Goal: Task Accomplishment & Management: Complete application form

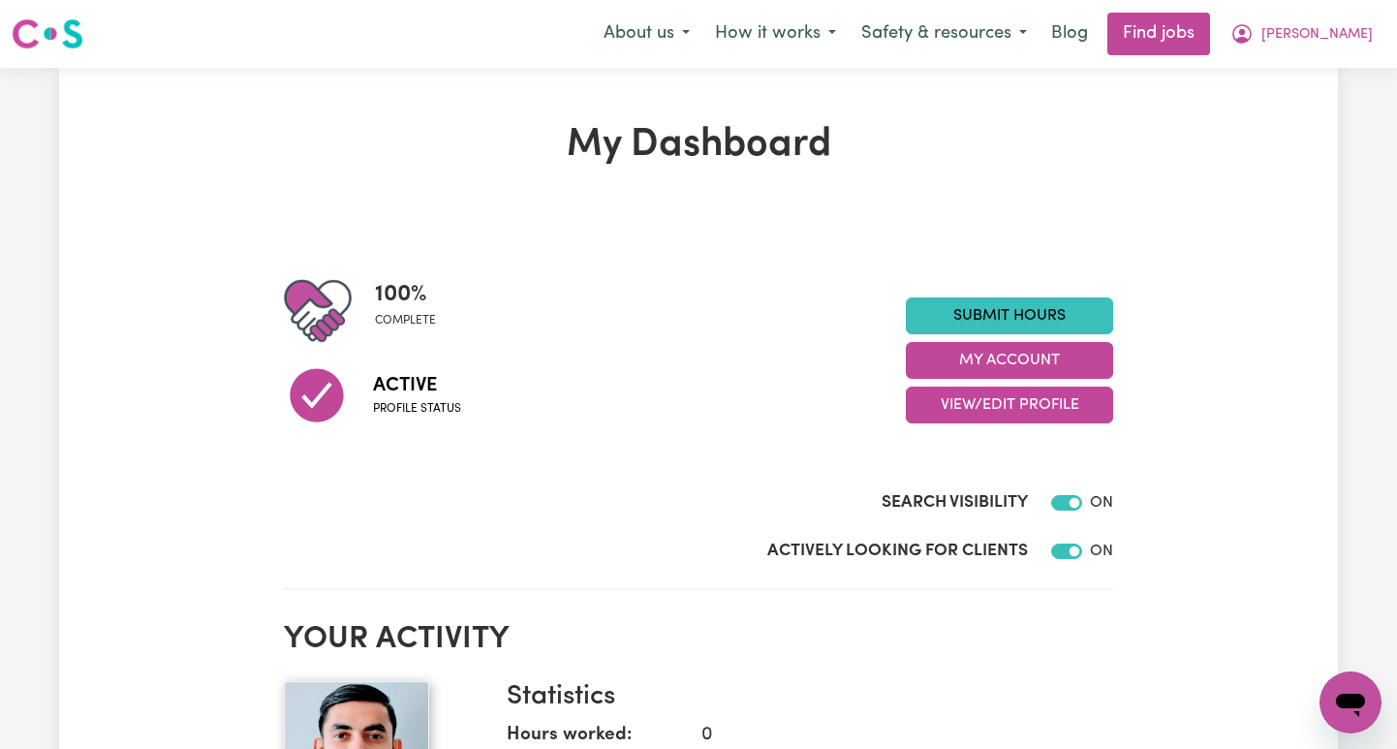
click at [1346, 29] on span "[PERSON_NAME]" at bounding box center [1316, 34] width 111 height 21
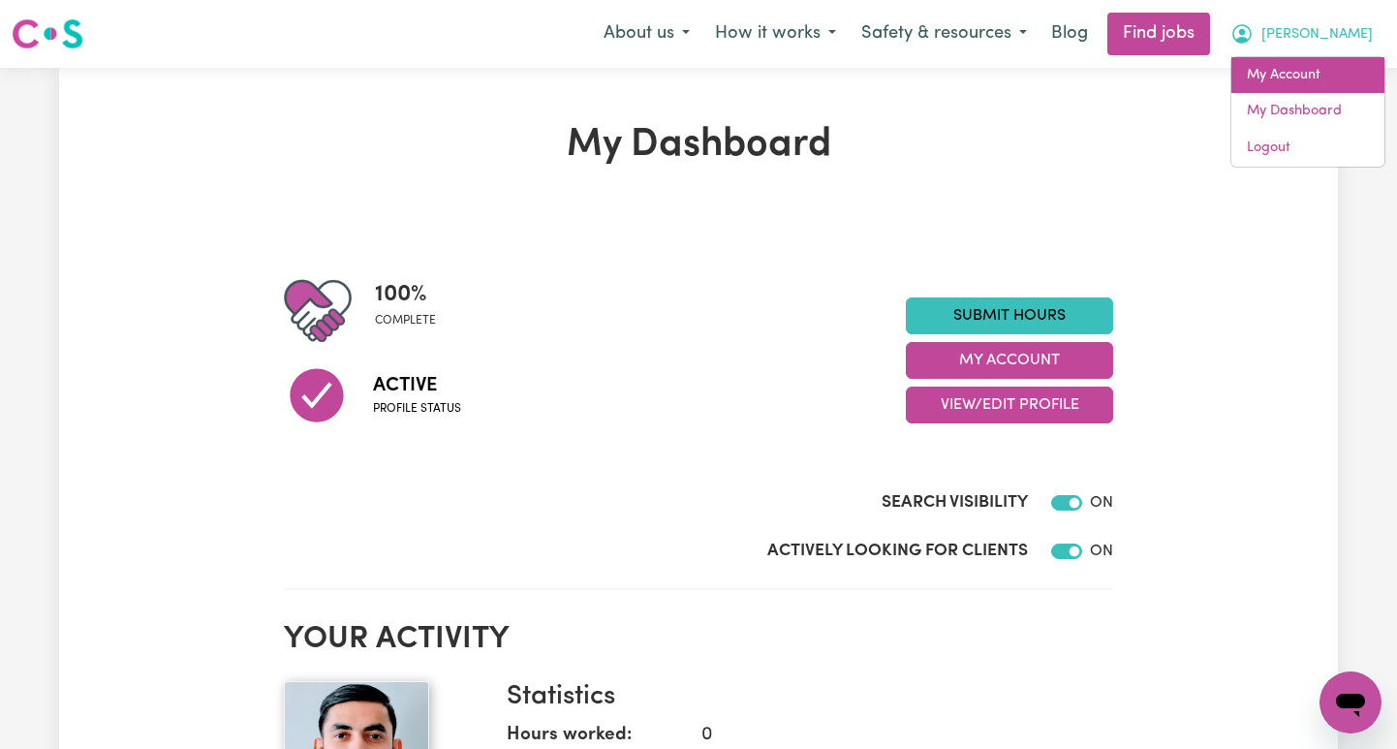
click at [1278, 66] on link "My Account" at bounding box center [1307, 75] width 153 height 37
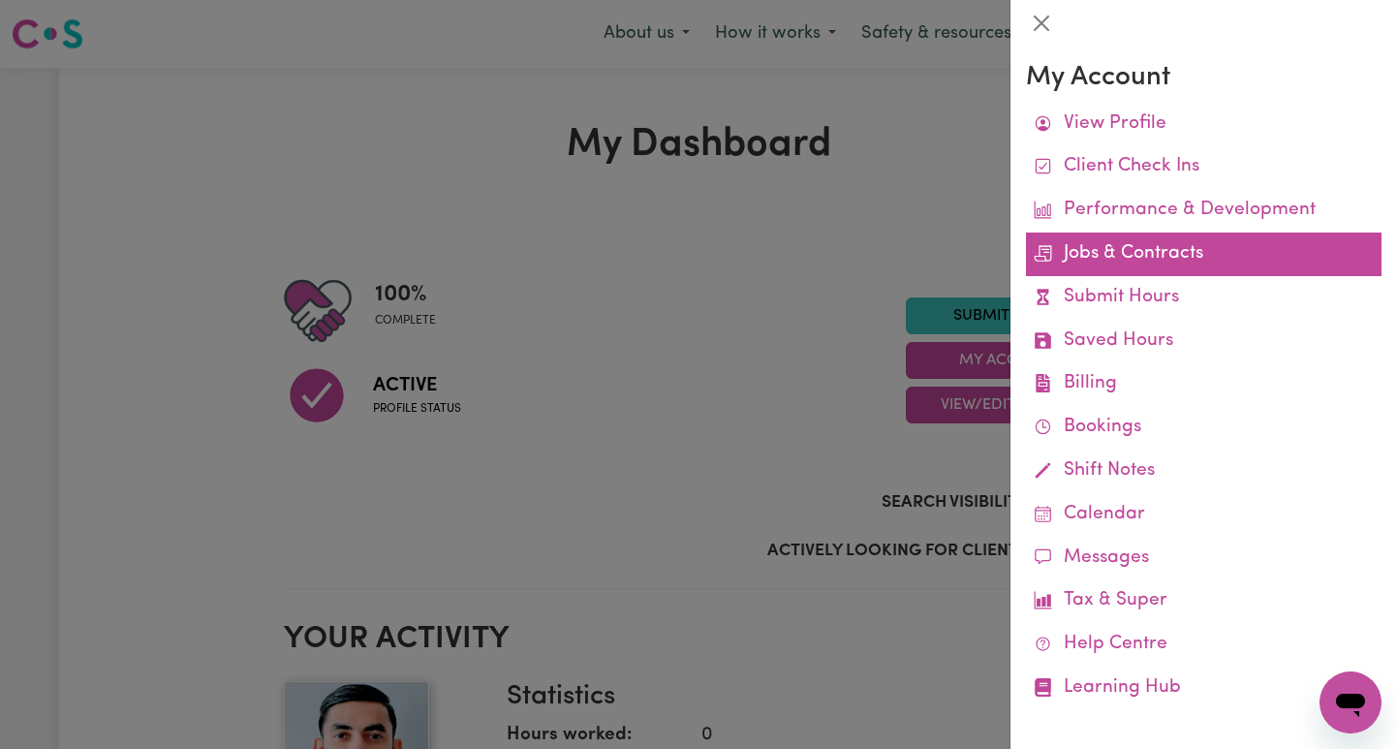
click at [1146, 257] on link "Jobs & Contracts" at bounding box center [1203, 254] width 355 height 44
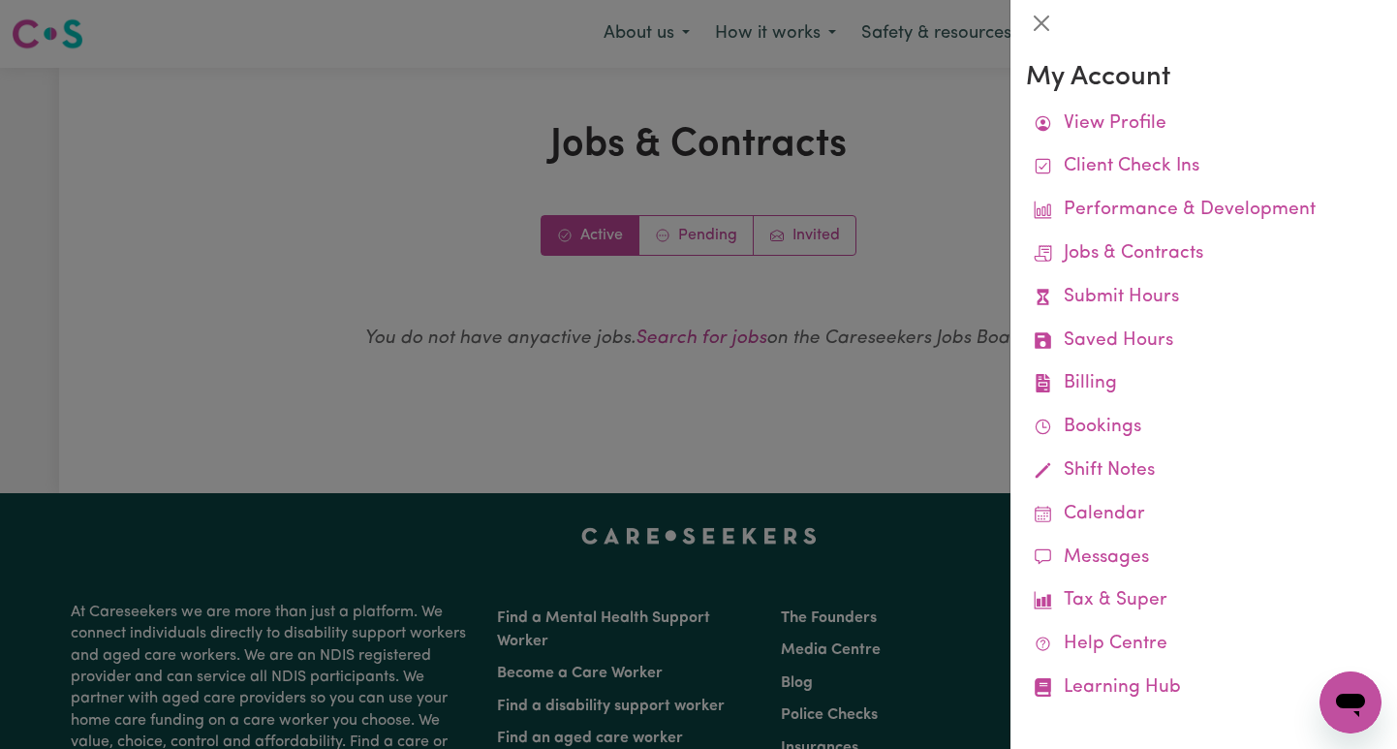
click at [706, 235] on div at bounding box center [698, 374] width 1397 height 749
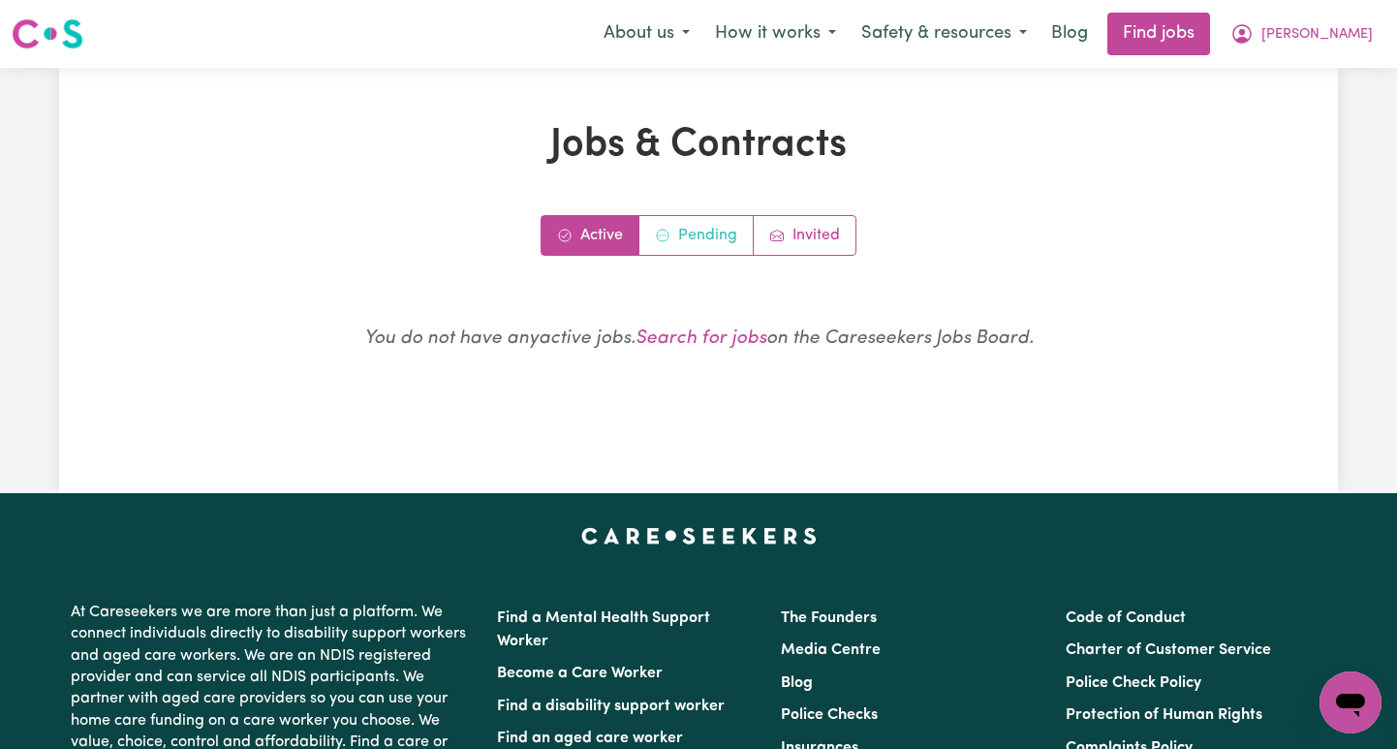
click at [706, 235] on link "Pending" at bounding box center [696, 235] width 114 height 39
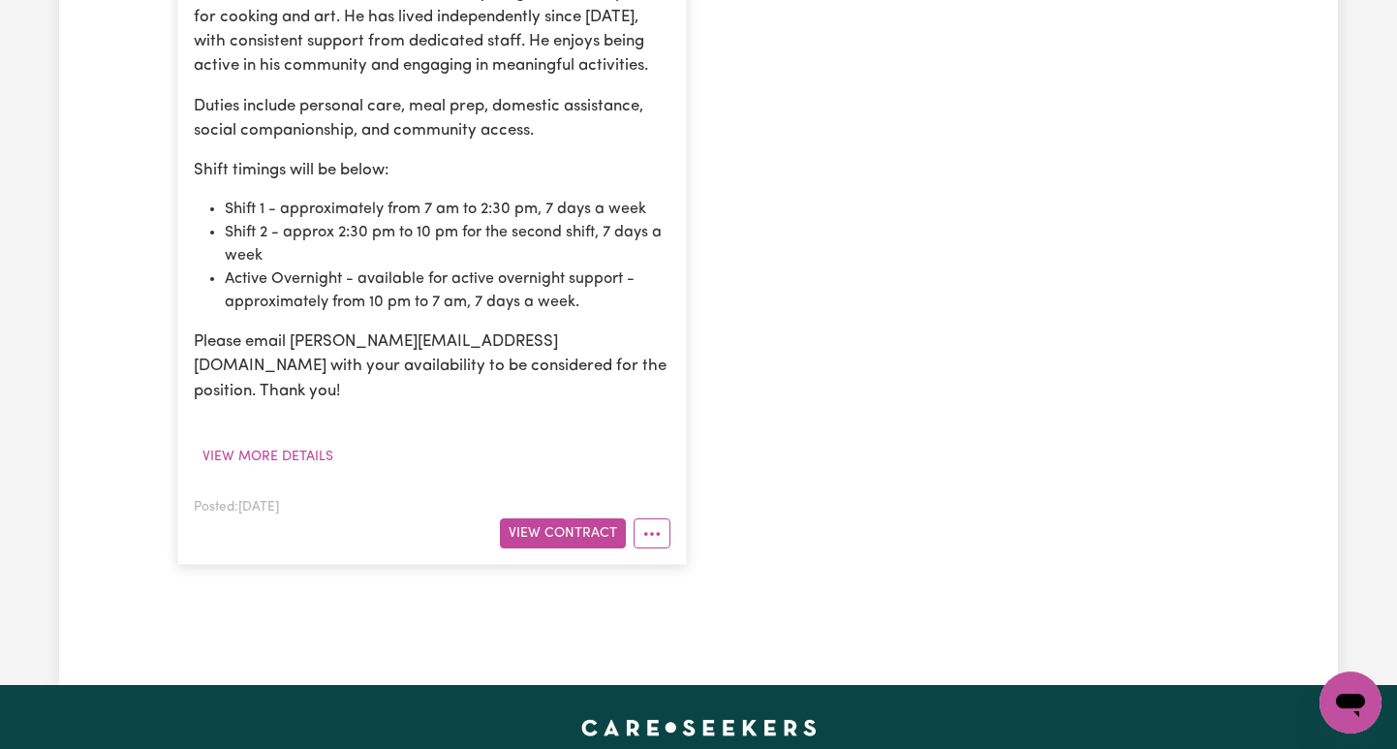
scroll to position [841, 0]
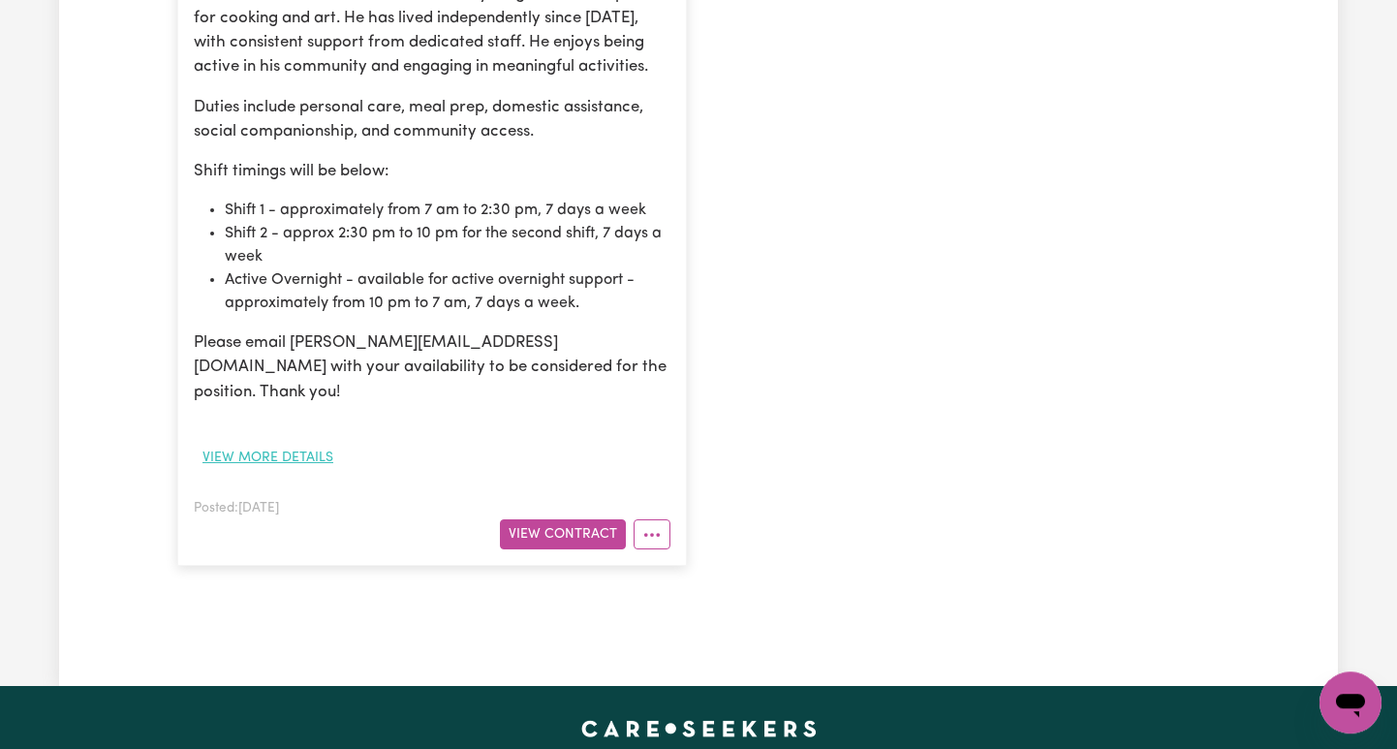
click at [310, 443] on button "View more details" at bounding box center [268, 458] width 148 height 30
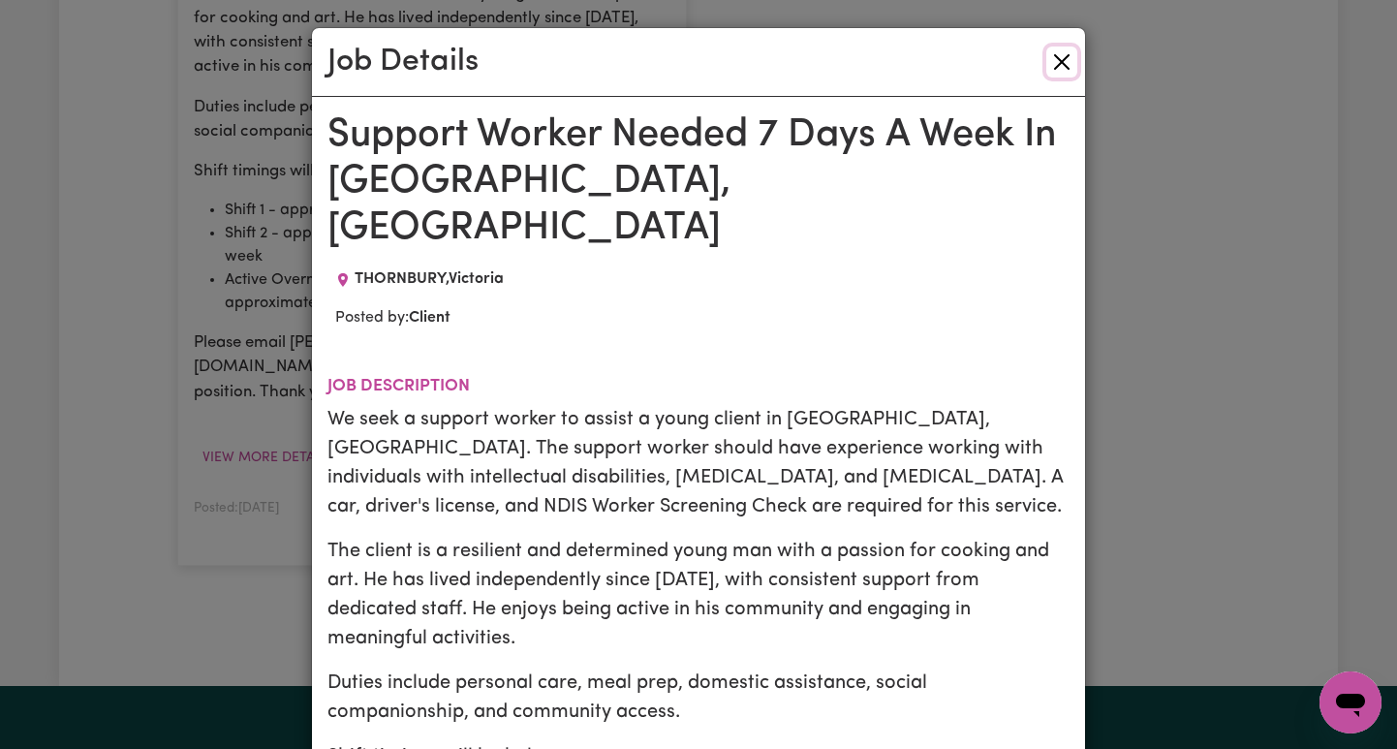
click at [1057, 61] on button "Close" at bounding box center [1061, 61] width 31 height 31
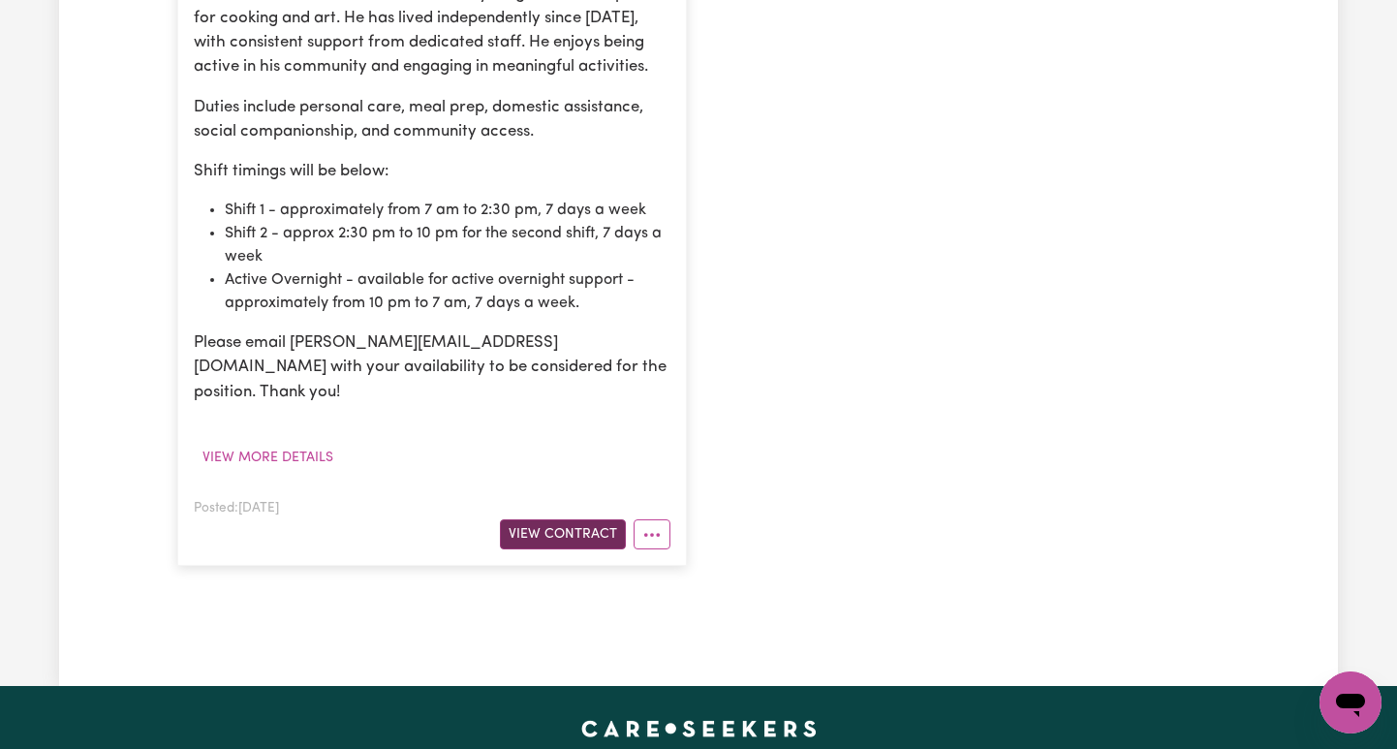
click at [558, 519] on button "View Contract" at bounding box center [563, 534] width 126 height 30
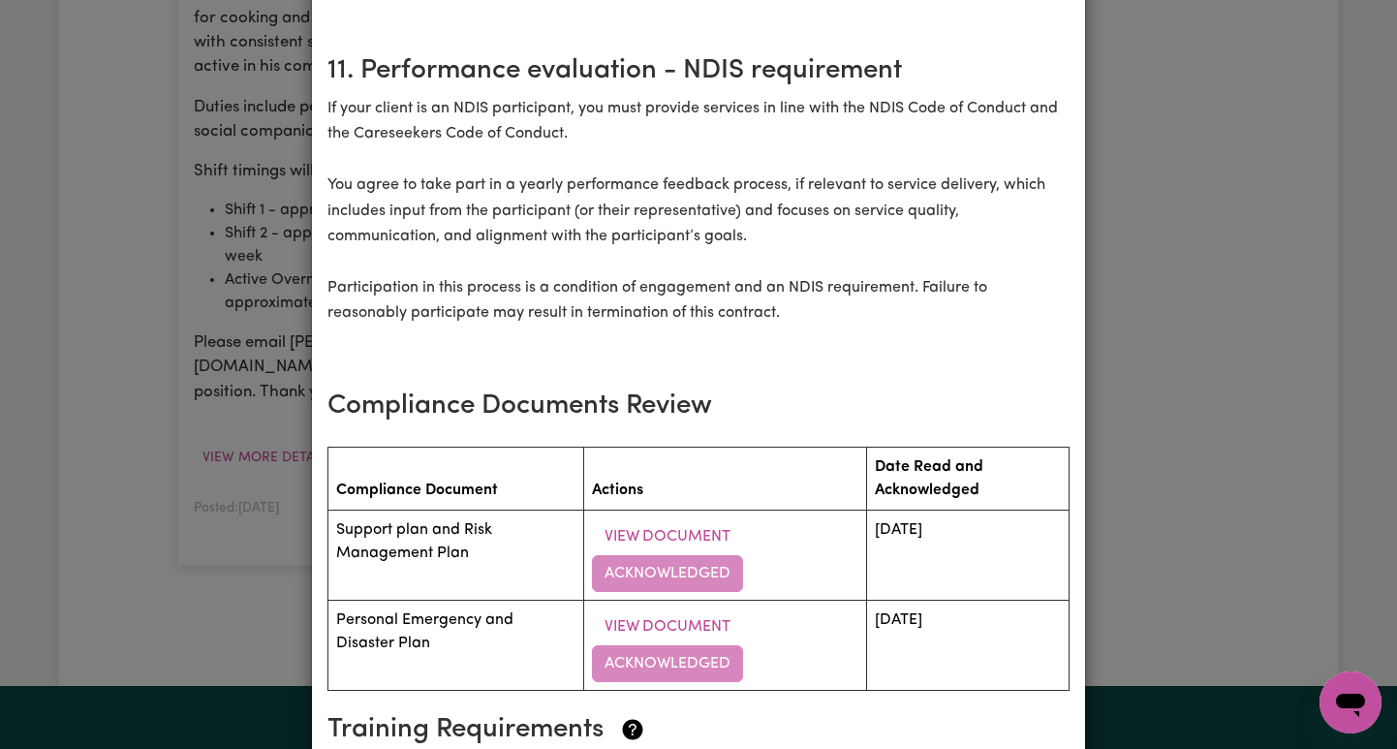
scroll to position [3033, 0]
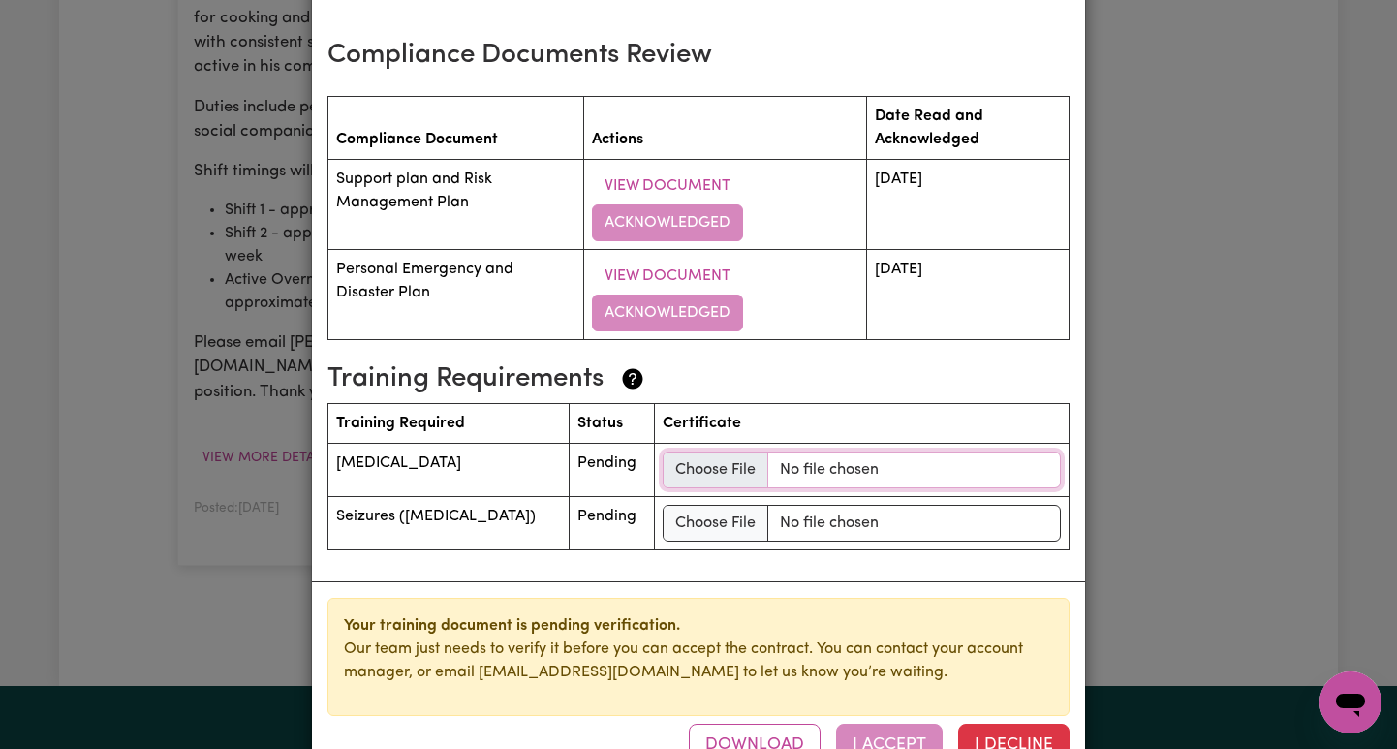
click at [726, 451] on input "file" at bounding box center [862, 469] width 398 height 37
type input "C:\fakepath\Assist_with_Medication_short_course.pdf"
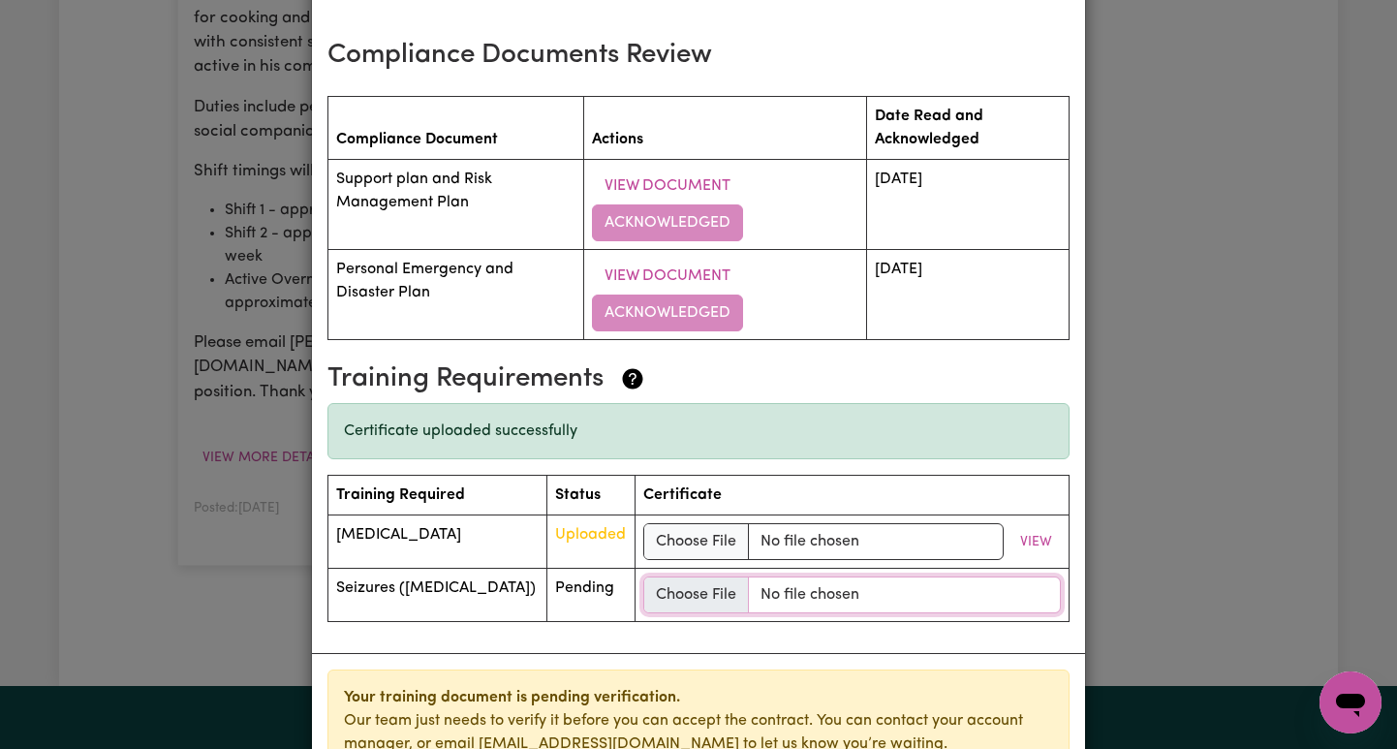
click at [658, 576] on input "file" at bounding box center [851, 594] width 417 height 37
type input "C:\fakepath\Certificate_Bijaya.Acharya.bijayach43_C34E0B0B-D6A0-15F5-089B-83F64…"
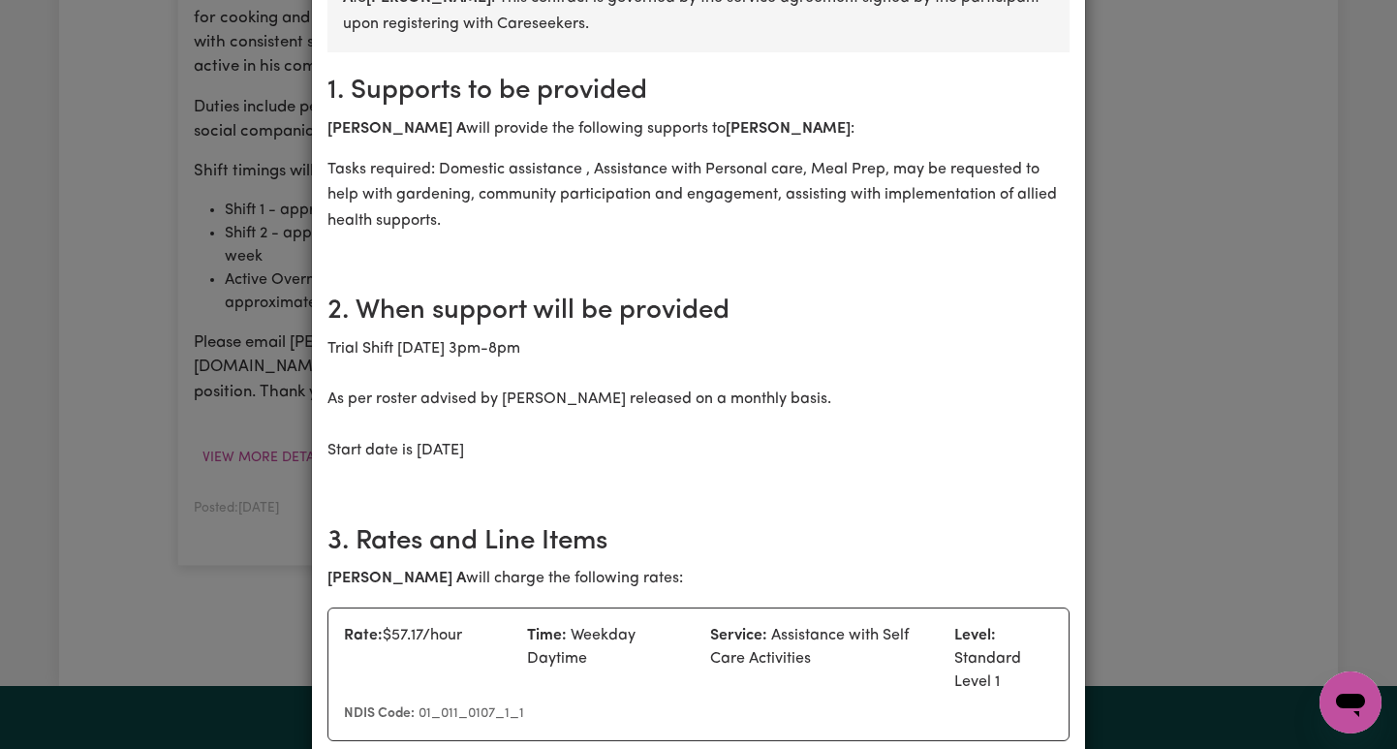
scroll to position [0, 0]
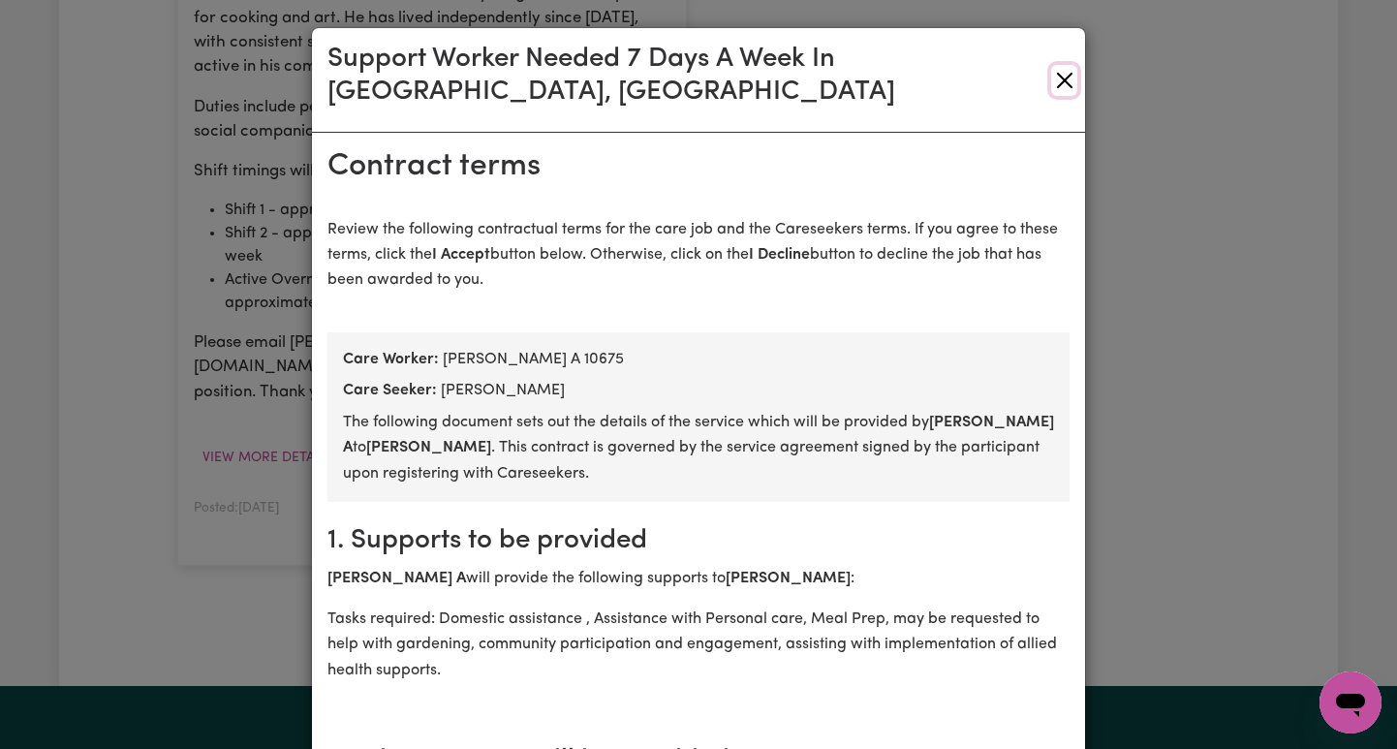
click at [1063, 65] on button "Close" at bounding box center [1064, 80] width 26 height 31
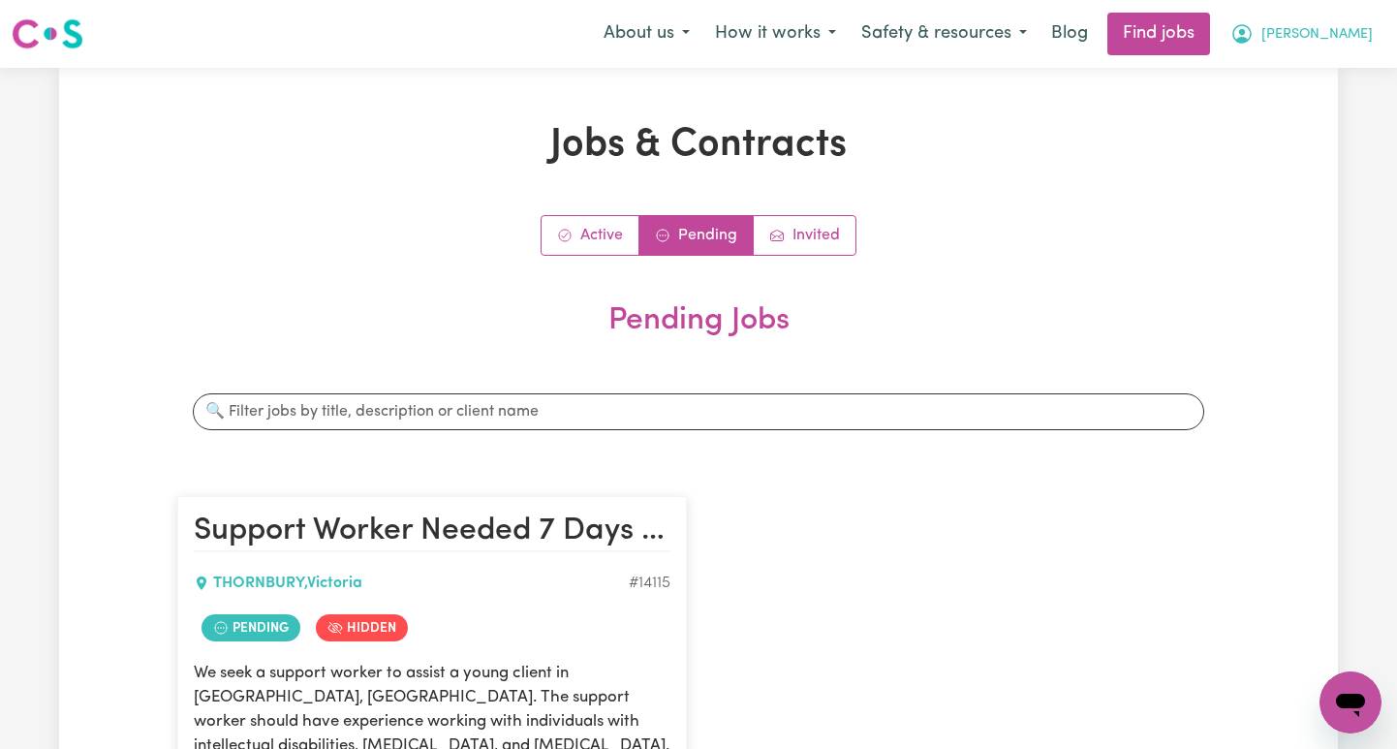
click at [1357, 34] on span "[PERSON_NAME]" at bounding box center [1316, 34] width 111 height 21
click at [1293, 69] on link "My Account" at bounding box center [1307, 75] width 153 height 37
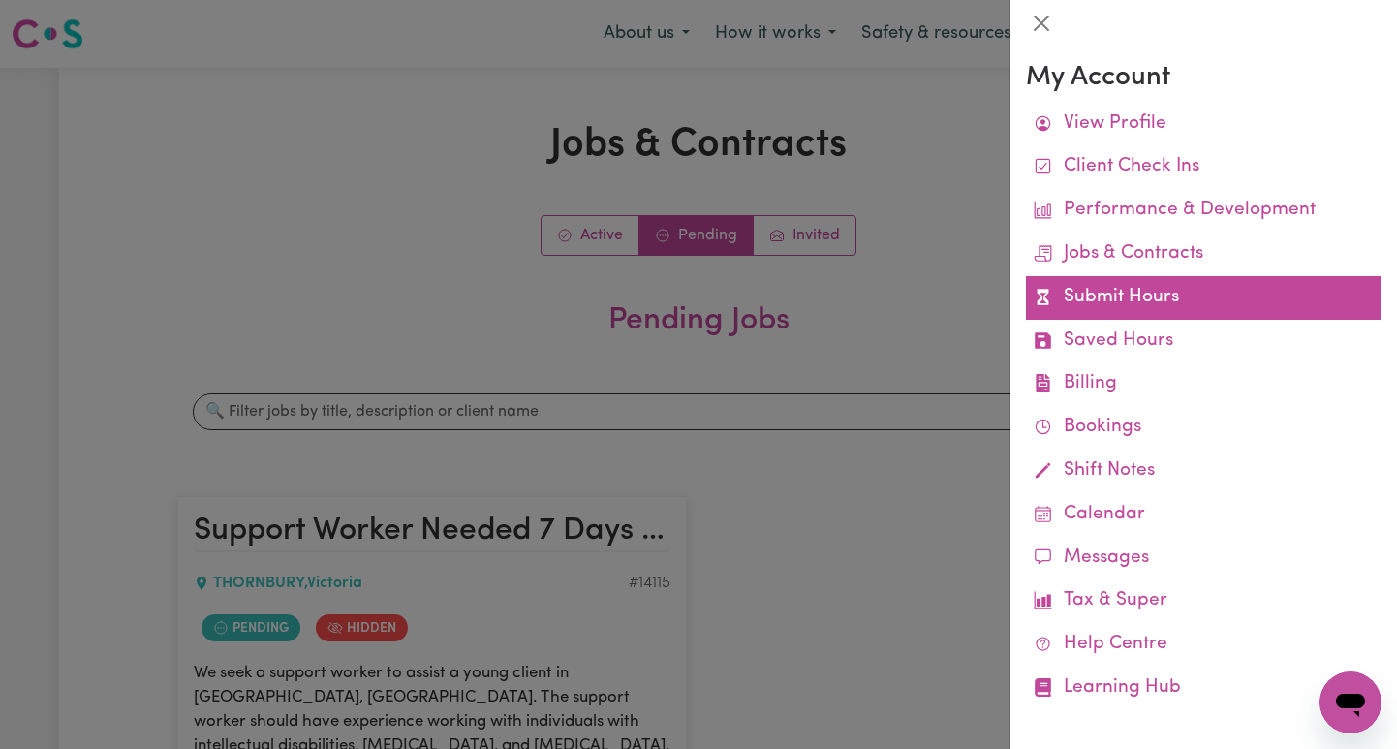
click at [1170, 293] on link "Submit Hours" at bounding box center [1203, 298] width 355 height 44
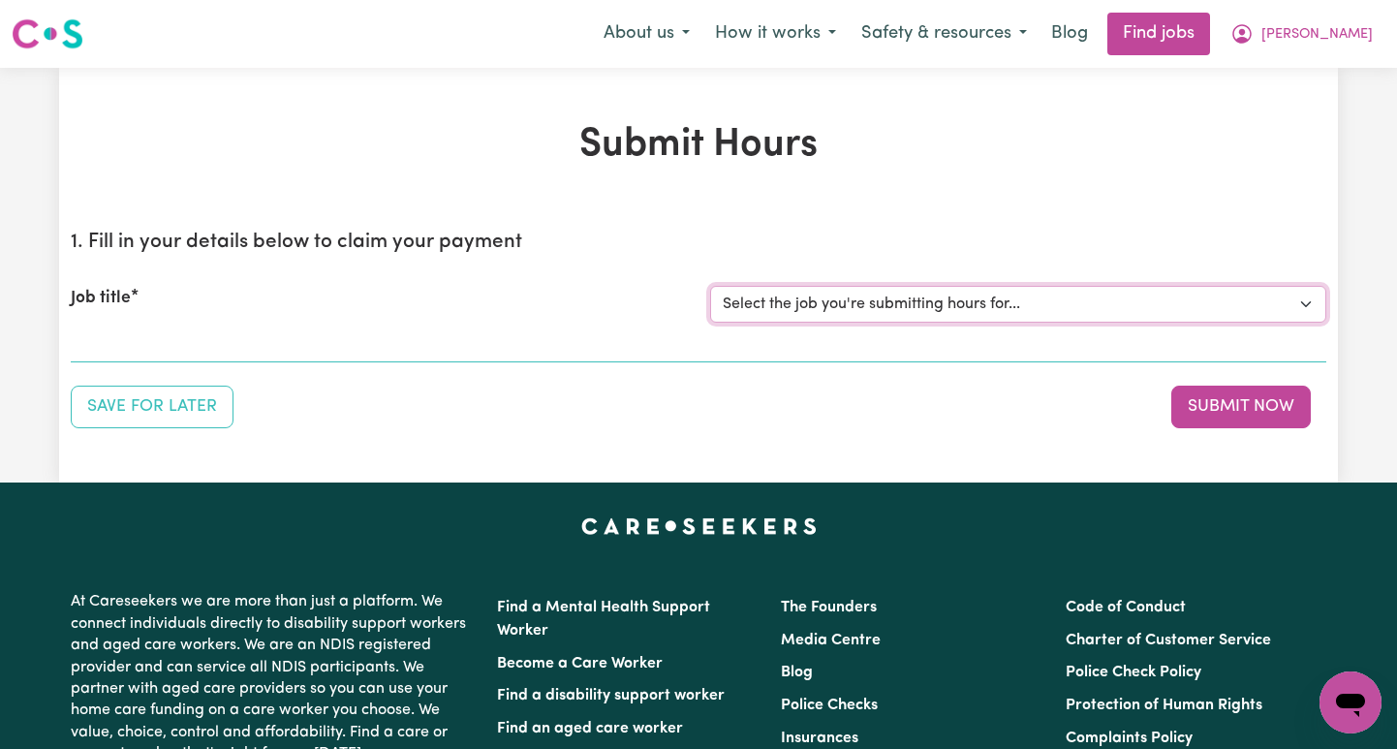
click at [710, 286] on select "Select the job you're submitting hours for..." at bounding box center [1018, 304] width 616 height 37
click at [1345, 37] on span "[PERSON_NAME]" at bounding box center [1316, 34] width 111 height 21
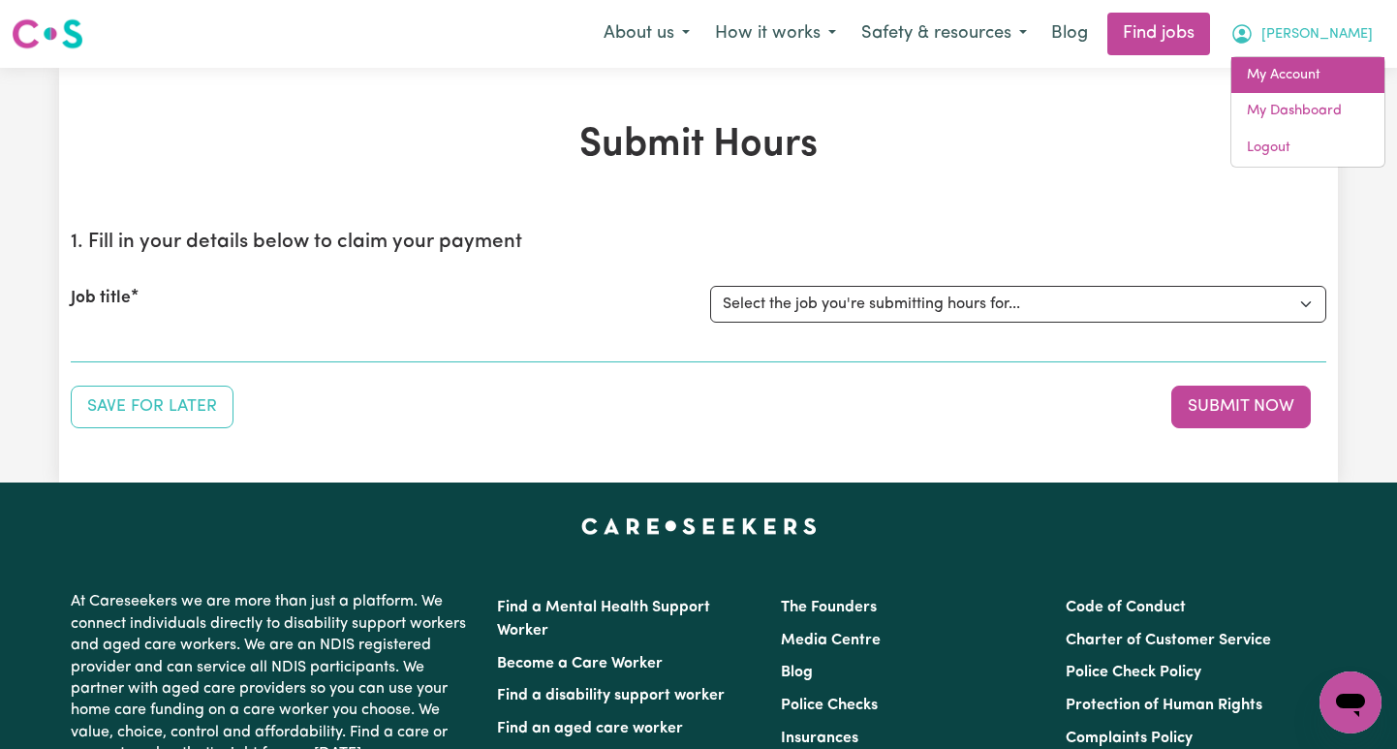
click at [1289, 77] on link "My Account" at bounding box center [1307, 75] width 153 height 37
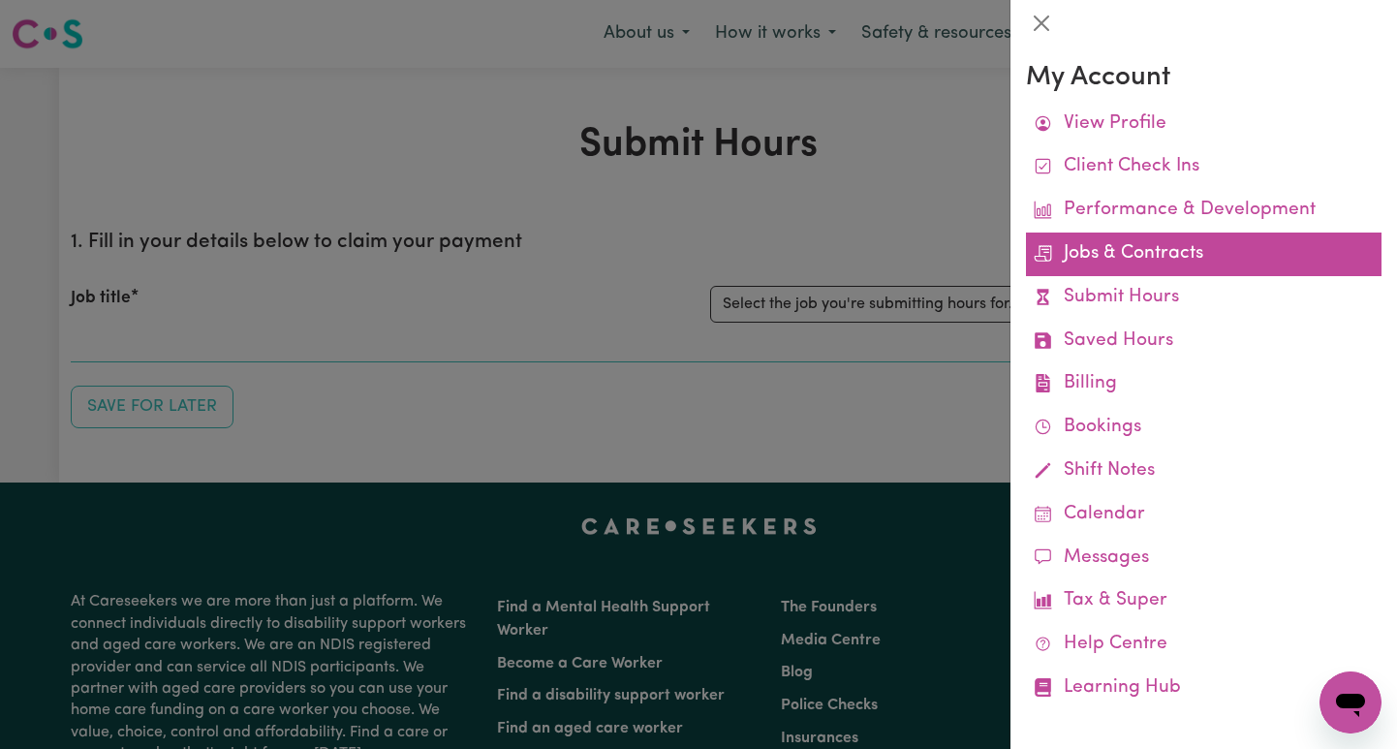
click at [1135, 268] on link "Jobs & Contracts" at bounding box center [1203, 254] width 355 height 44
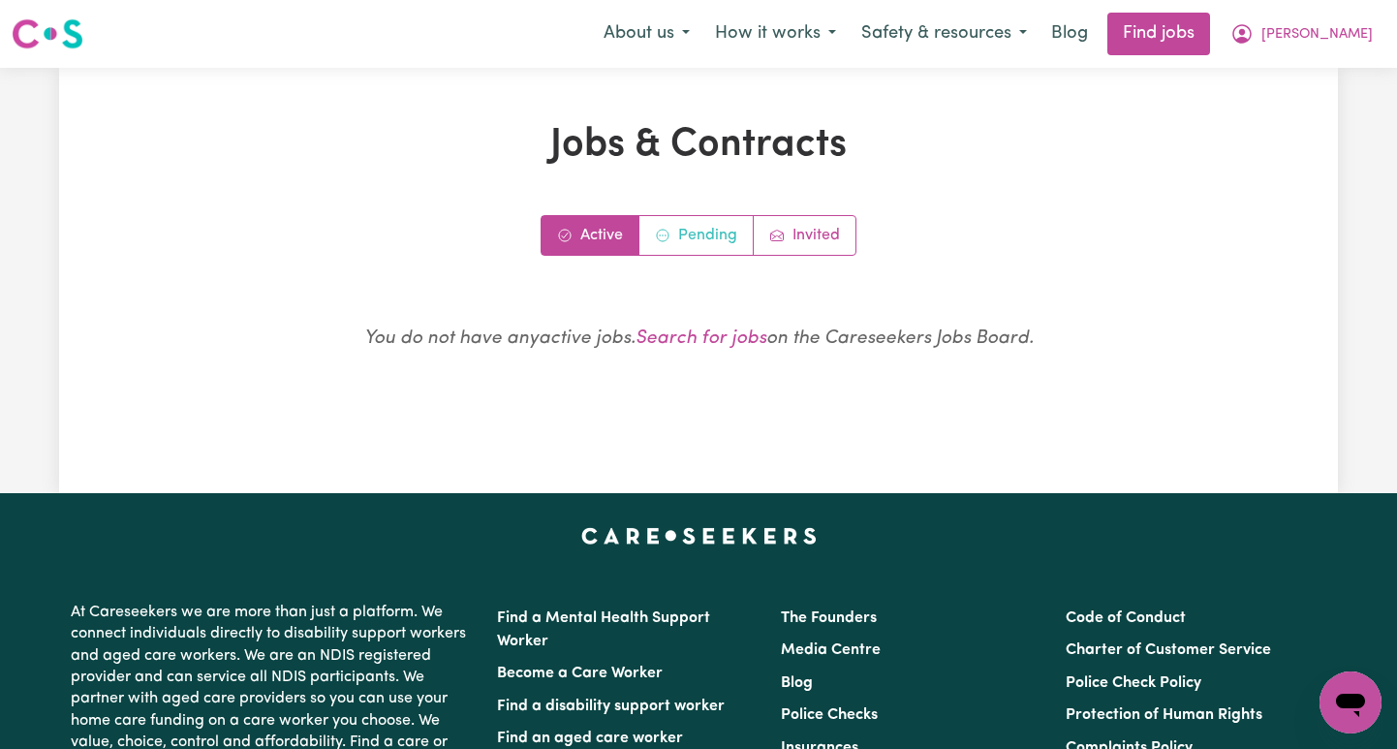
click at [710, 233] on link "Pending" at bounding box center [696, 235] width 114 height 39
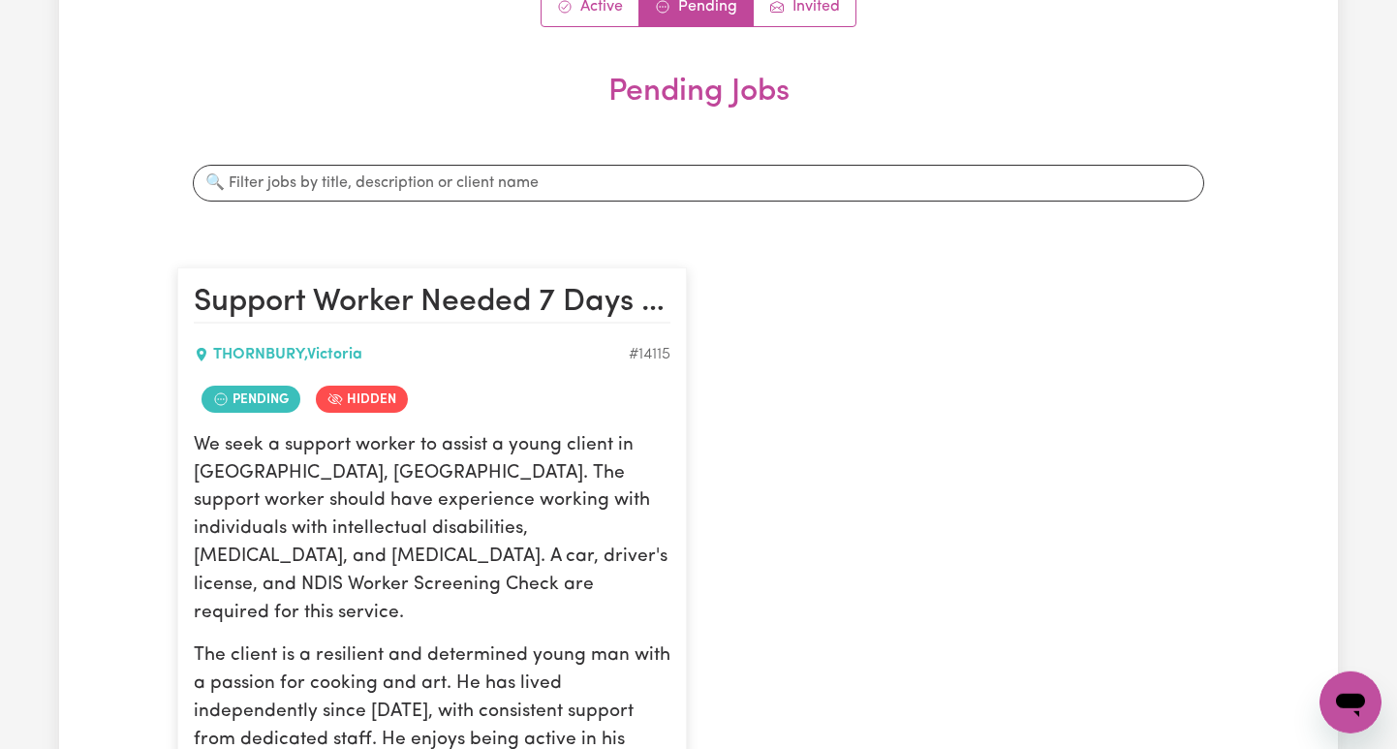
scroll to position [232, 0]
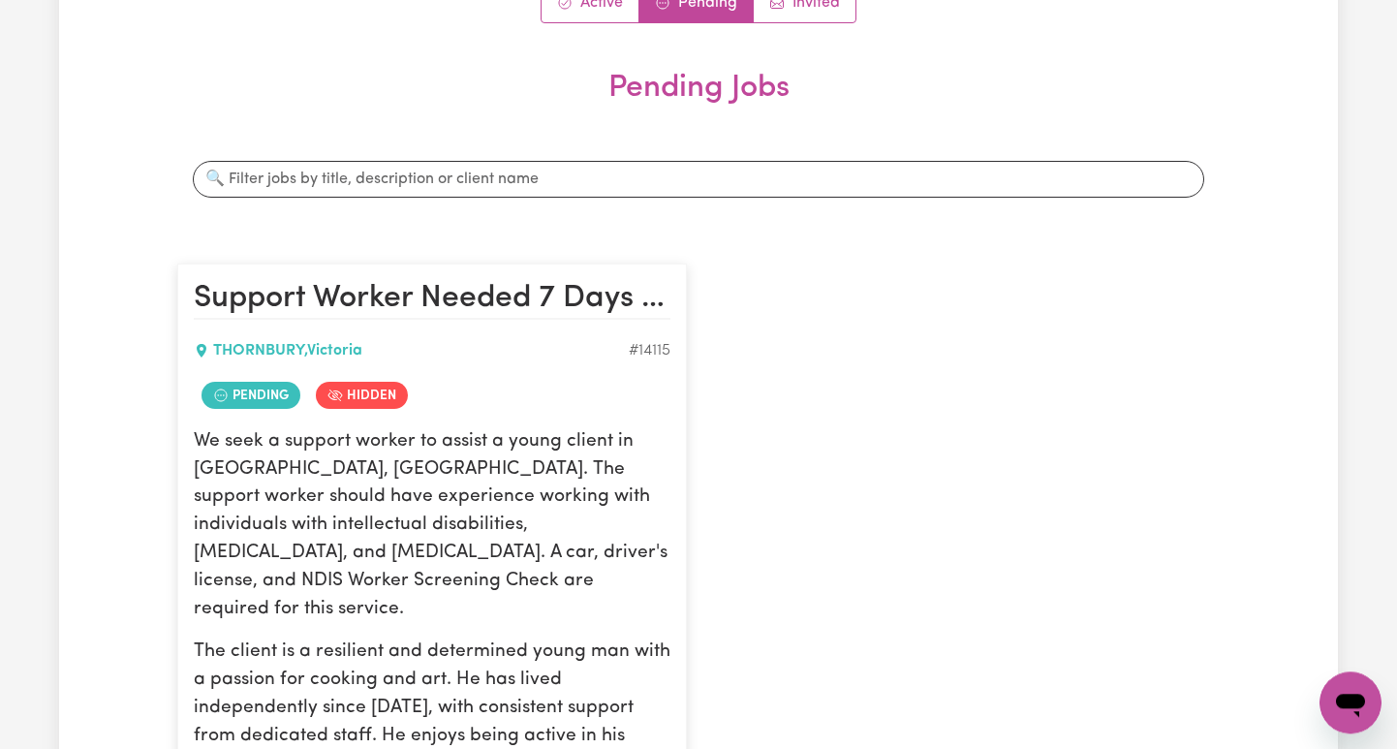
click at [629, 298] on h2 "Support Worker Needed 7 Days A Week In [GEOGRAPHIC_DATA], [GEOGRAPHIC_DATA]" at bounding box center [432, 299] width 477 height 39
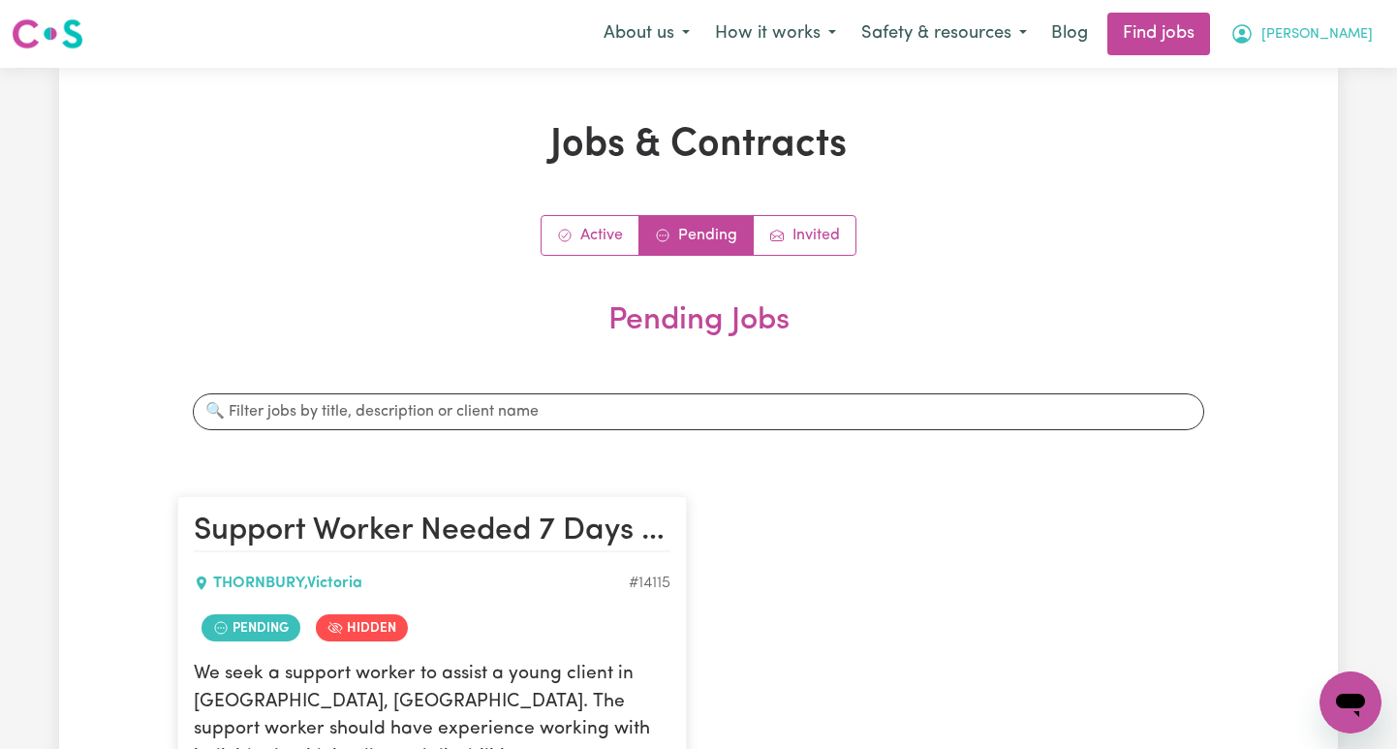
click at [1357, 34] on span "[PERSON_NAME]" at bounding box center [1316, 34] width 111 height 21
click at [1284, 76] on link "My Account" at bounding box center [1307, 75] width 153 height 37
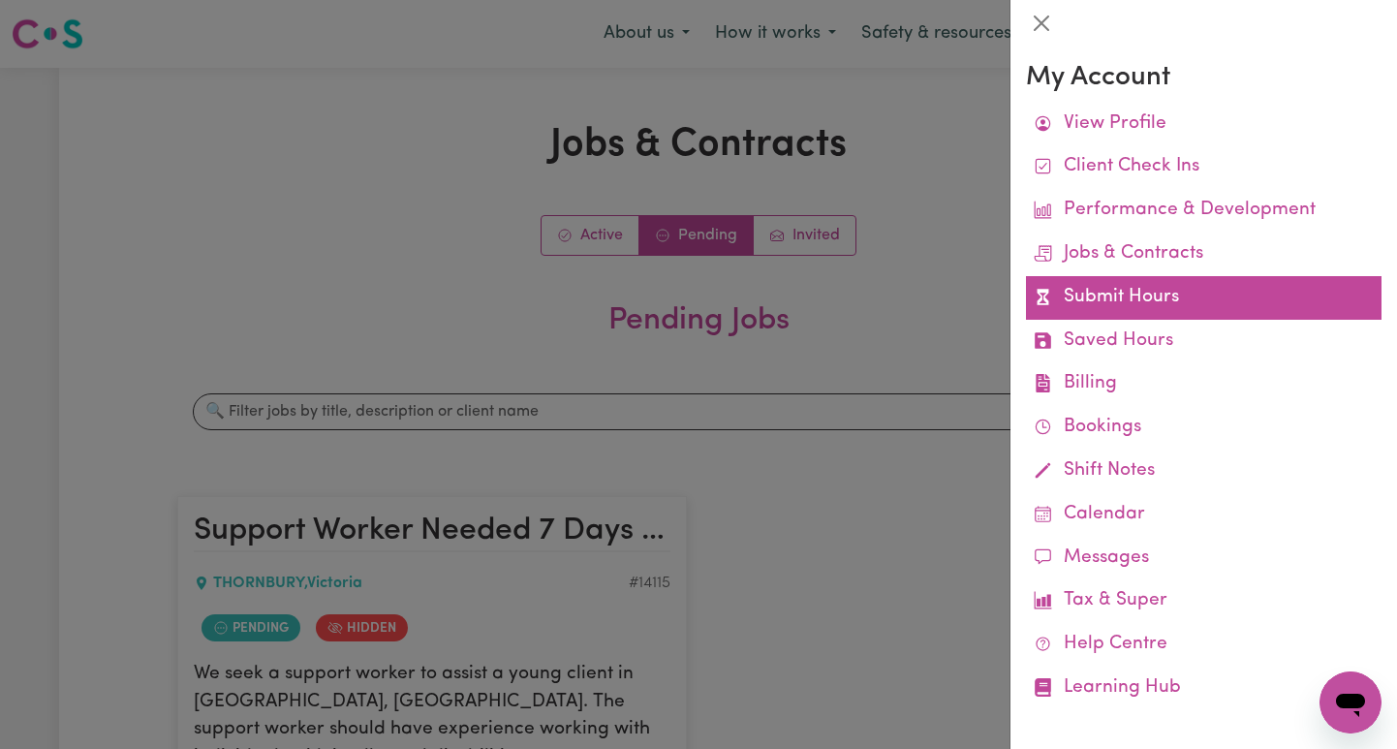
click at [1146, 300] on link "Submit Hours" at bounding box center [1203, 298] width 355 height 44
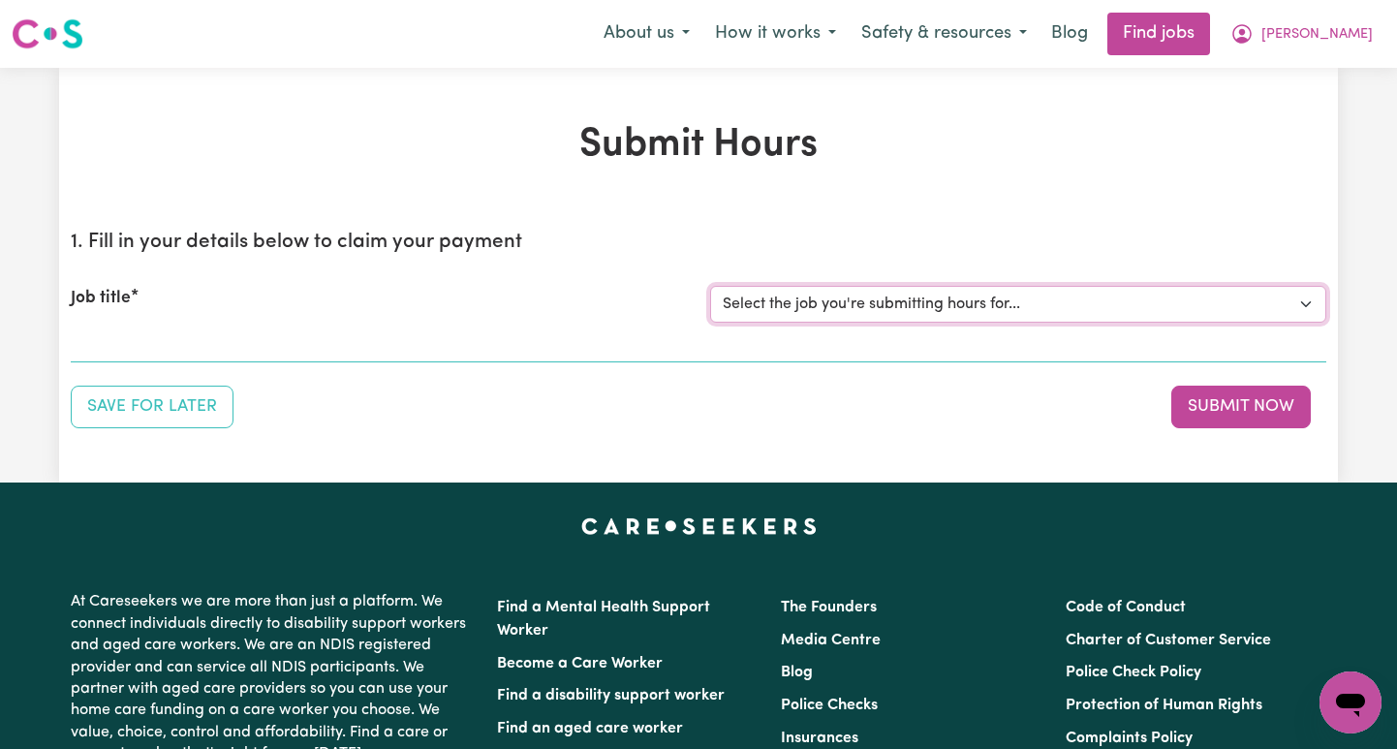
click at [710, 286] on select "Select the job you're submitting hours for..." at bounding box center [1018, 304] width 616 height 37
click at [1303, 299] on select "Select the job you're submitting hours for..." at bounding box center [1018, 304] width 616 height 37
click at [710, 286] on select "Select the job you're submitting hours for..." at bounding box center [1018, 304] width 616 height 37
click at [226, 299] on div "Job title" at bounding box center [378, 304] width 639 height 37
click at [710, 286] on select "Select the job you're submitting hours for..." at bounding box center [1018, 304] width 616 height 37
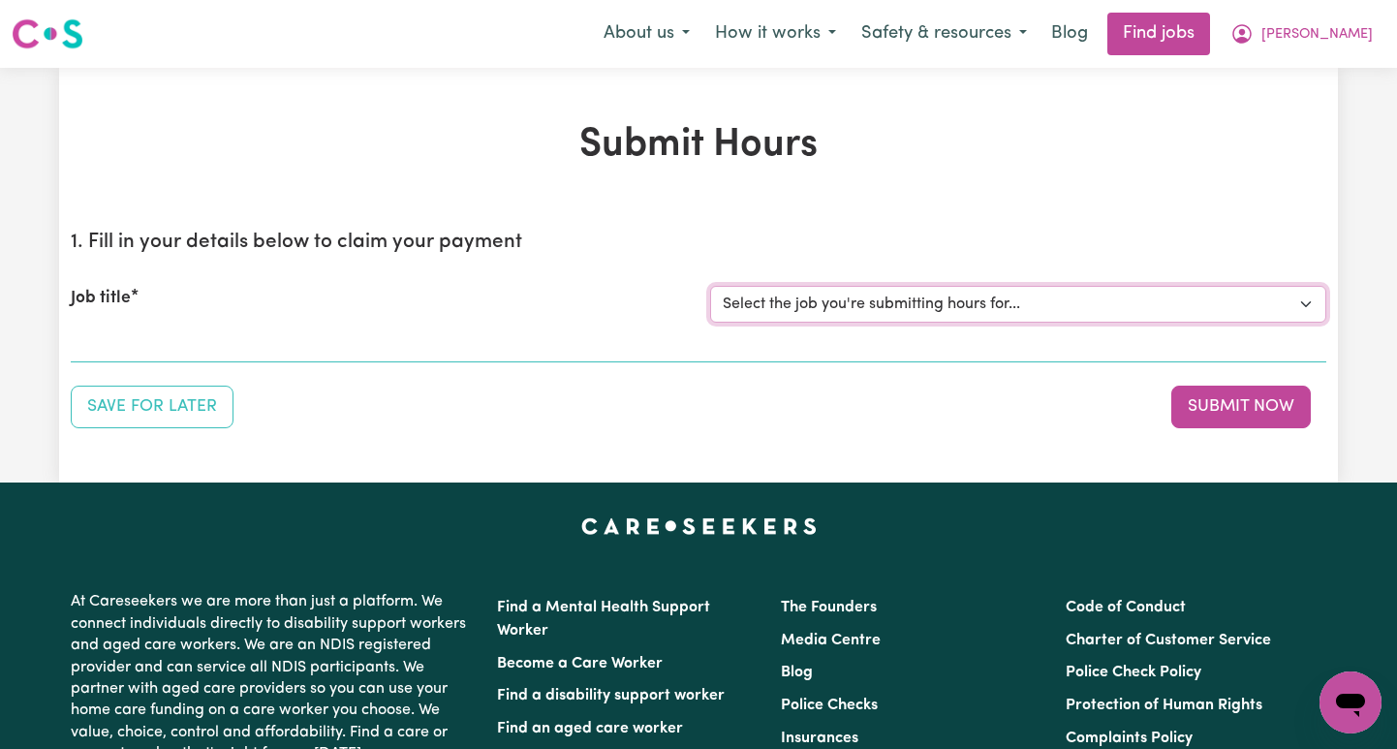
click at [710, 286] on select "Select the job you're submitting hours for..." at bounding box center [1018, 304] width 616 height 37
click at [1313, 308] on select "Select the job you're submitting hours for..." at bounding box center [1018, 304] width 616 height 37
click at [1375, 26] on button "[PERSON_NAME]" at bounding box center [1302, 34] width 168 height 41
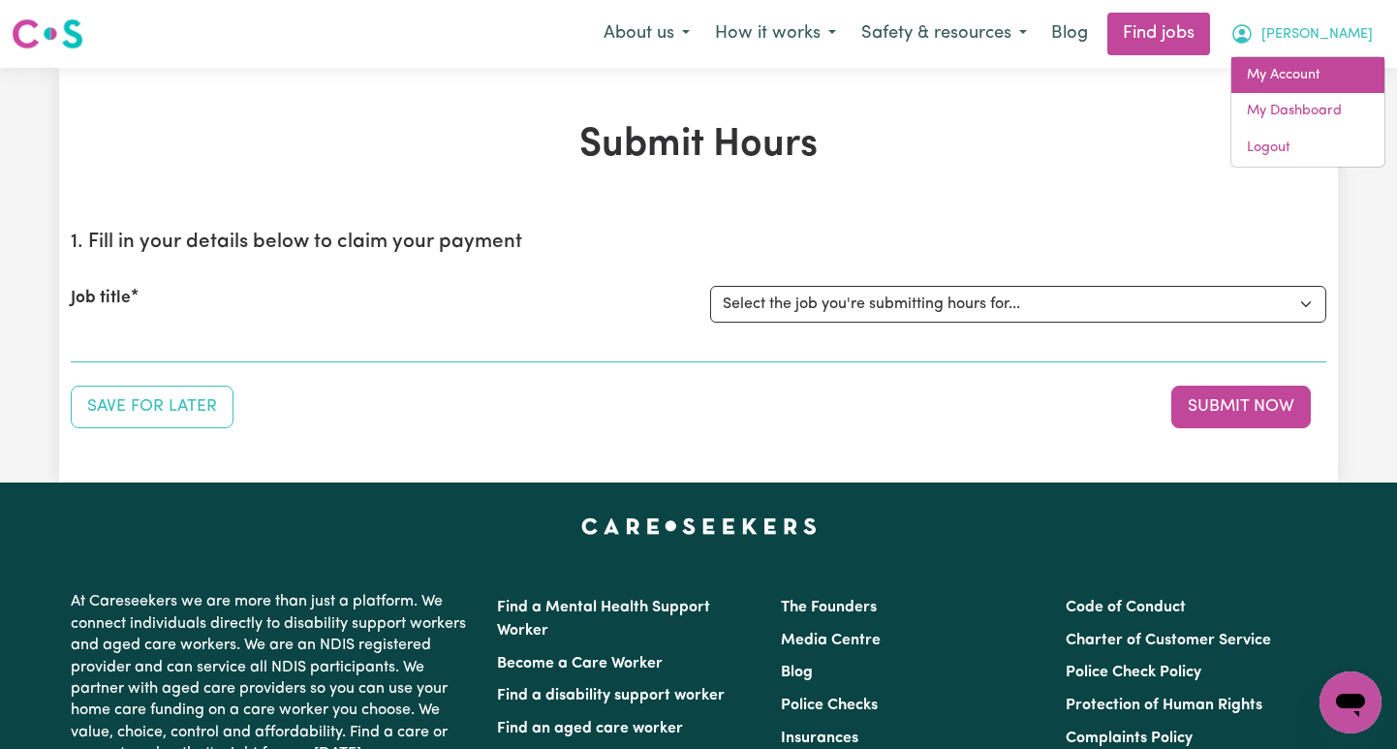
click at [1274, 80] on link "My Account" at bounding box center [1307, 75] width 153 height 37
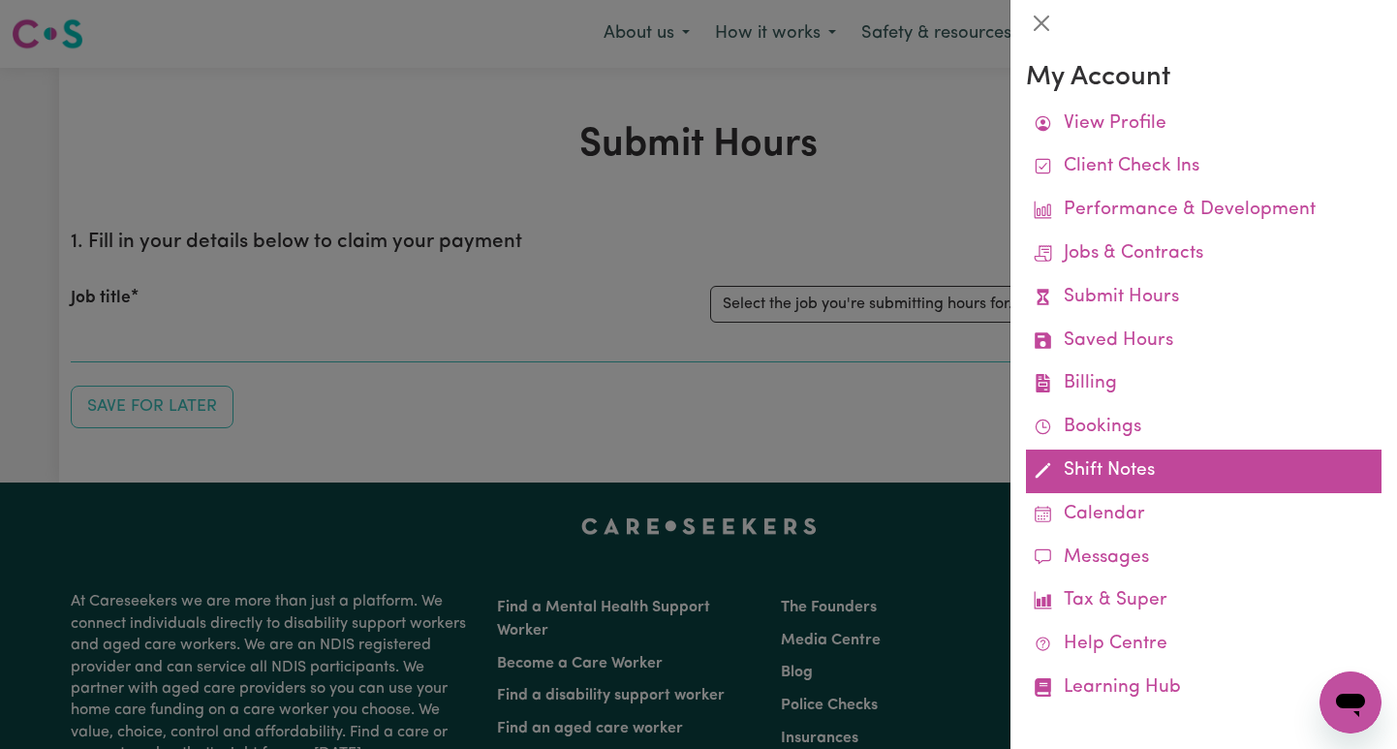
click at [1112, 478] on link "Shift Notes" at bounding box center [1203, 471] width 355 height 44
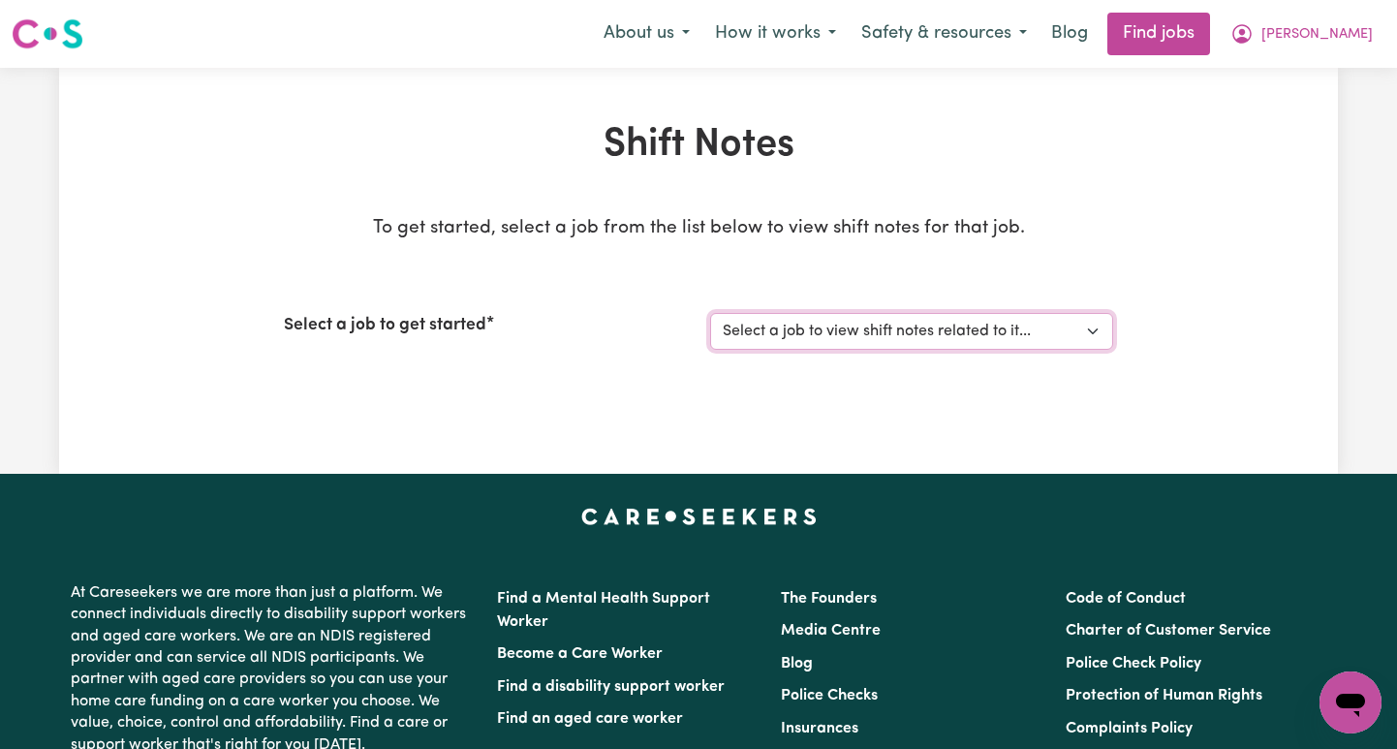
click at [710, 313] on select "Select a job to view shift notes related to it..." at bounding box center [911, 331] width 403 height 37
click at [1244, 144] on div "Shift Notes To get started, select a job from the list below to view shift note…" at bounding box center [698, 270] width 1279 height 297
click at [1347, 40] on span "[PERSON_NAME]" at bounding box center [1316, 34] width 111 height 21
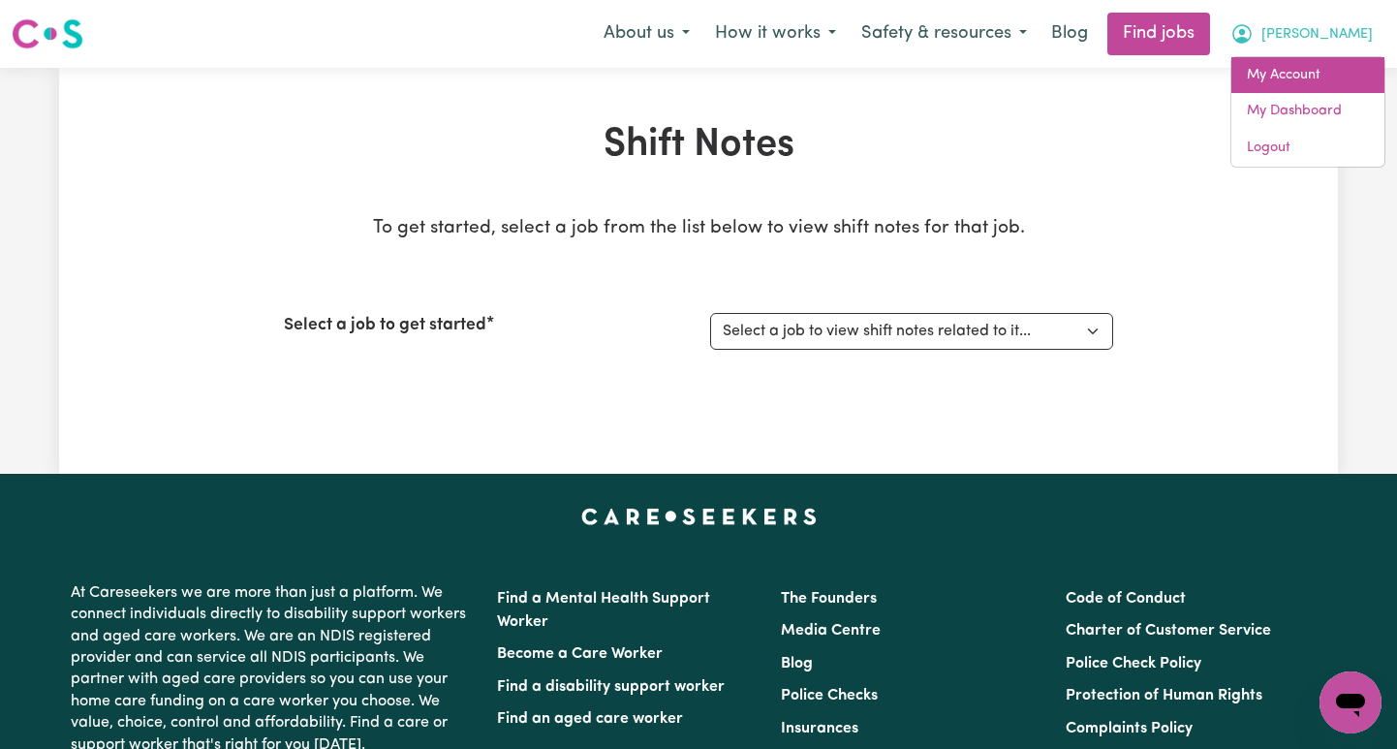
click at [1271, 77] on link "My Account" at bounding box center [1307, 75] width 153 height 37
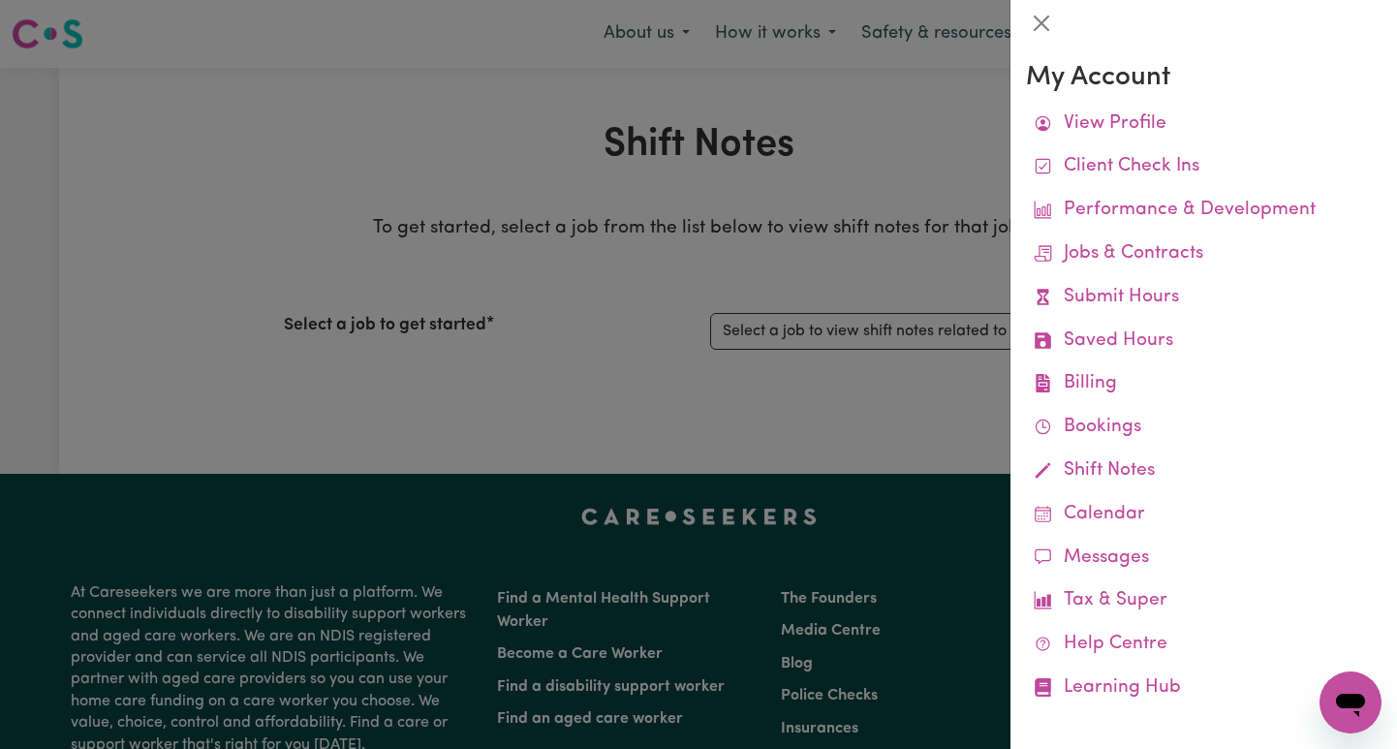
click at [854, 129] on div at bounding box center [698, 374] width 1397 height 749
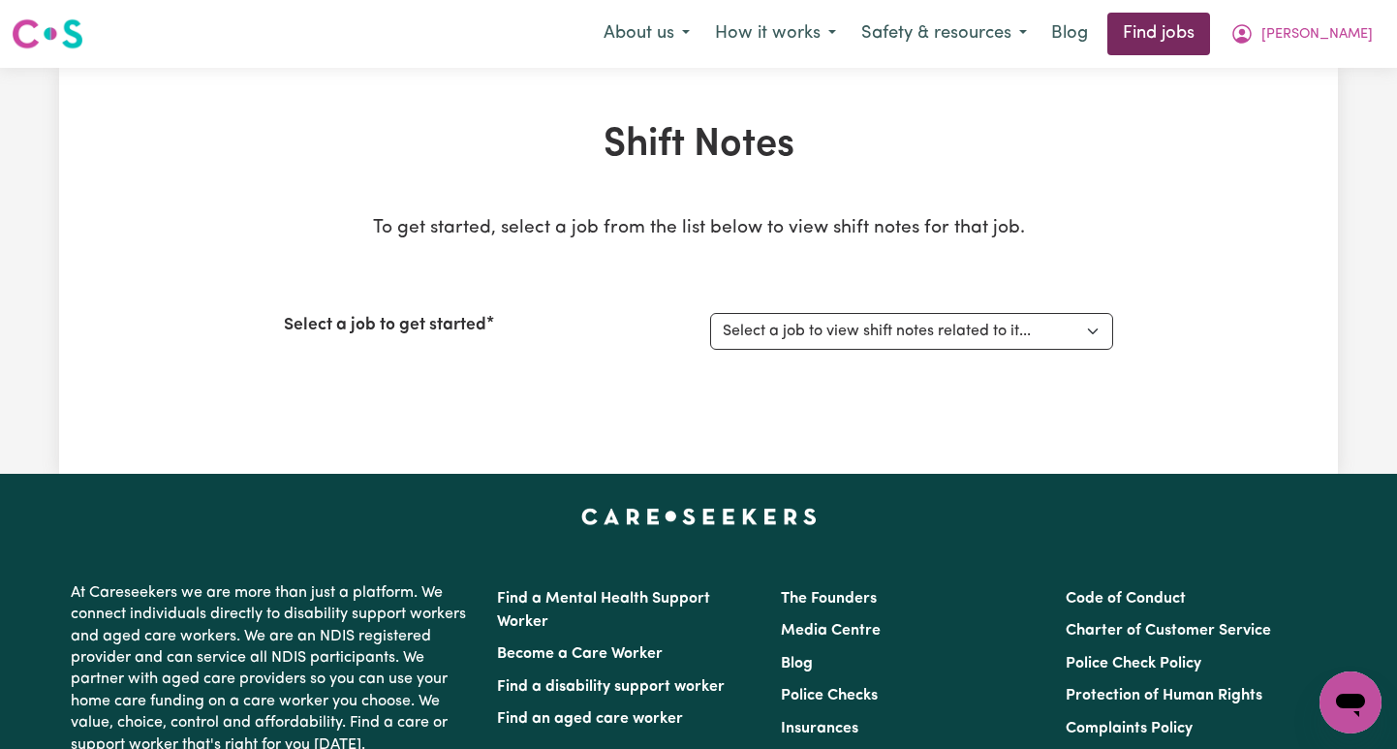
click at [1210, 38] on link "Find jobs" at bounding box center [1158, 34] width 103 height 43
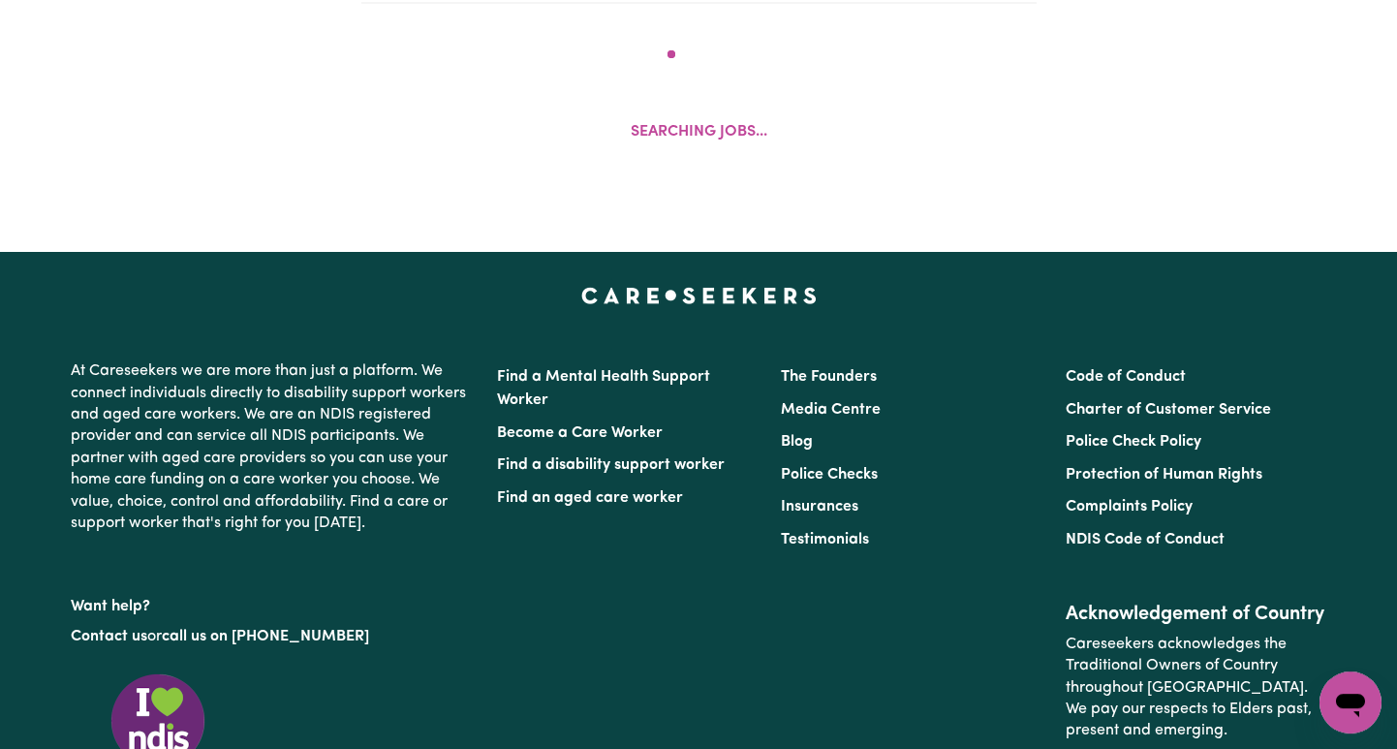
scroll to position [811, 0]
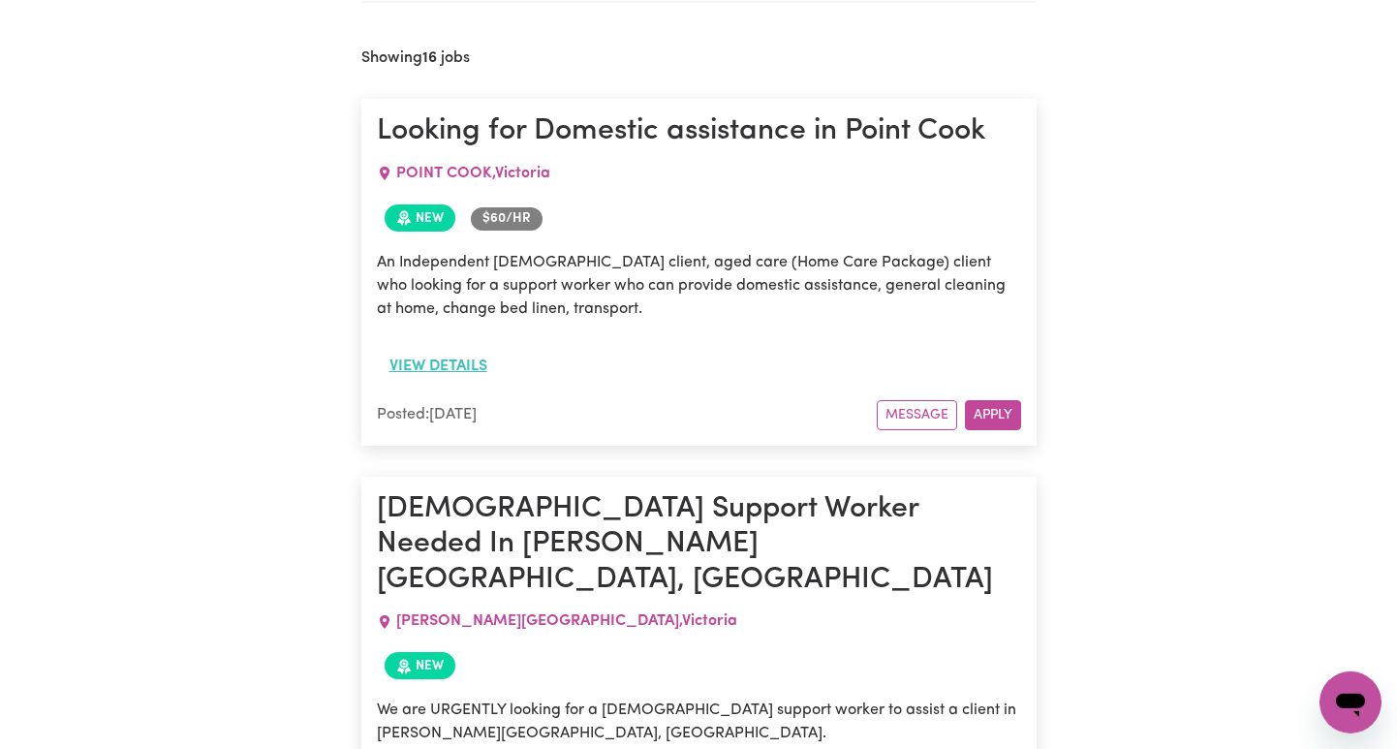
click at [454, 360] on button "View details" at bounding box center [438, 366] width 123 height 37
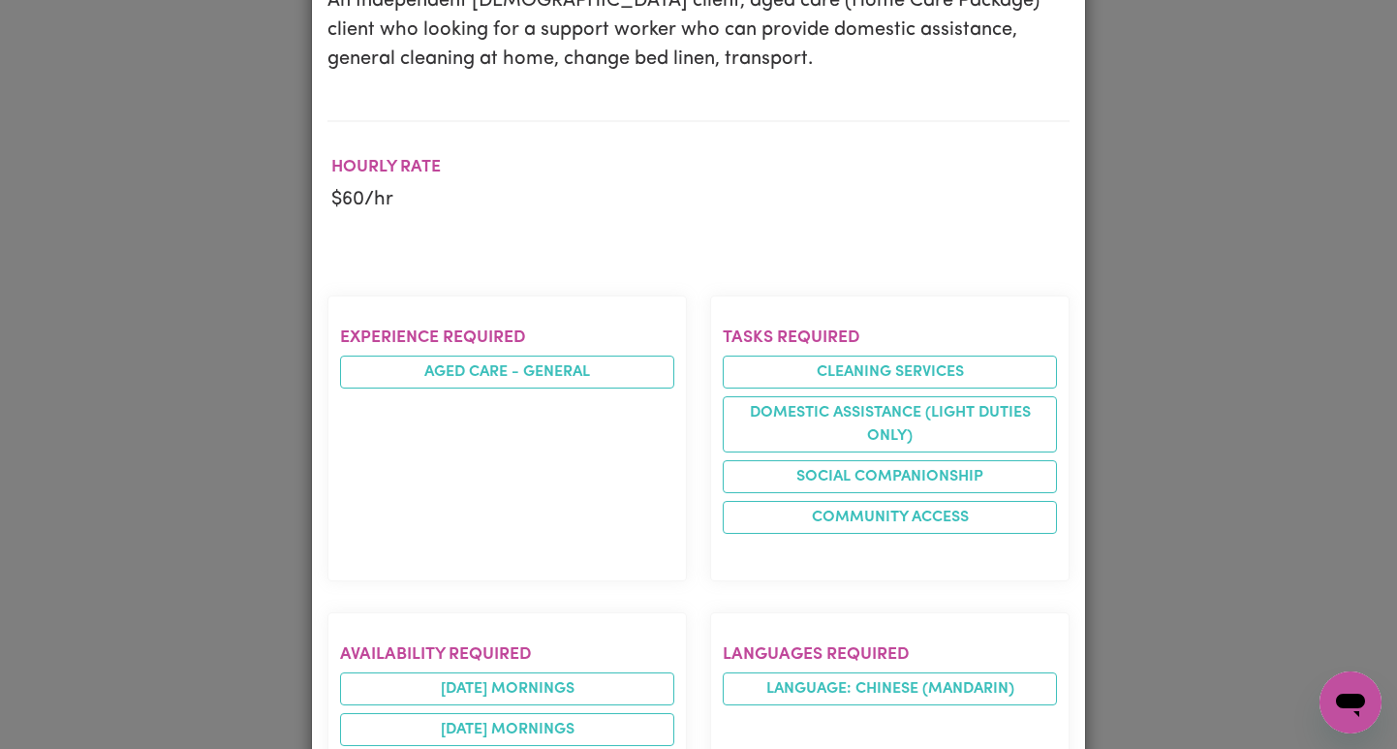
scroll to position [0, 0]
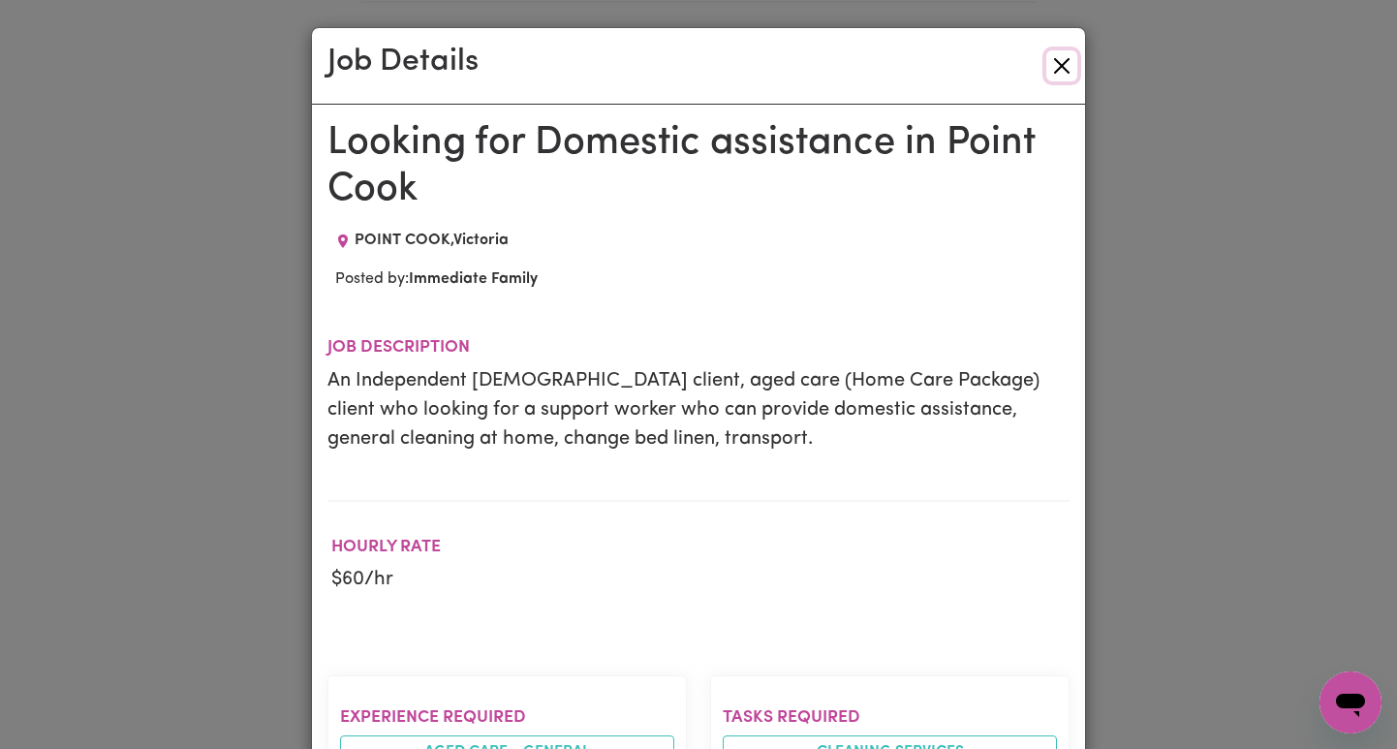
click at [1060, 67] on button "Close" at bounding box center [1061, 65] width 31 height 31
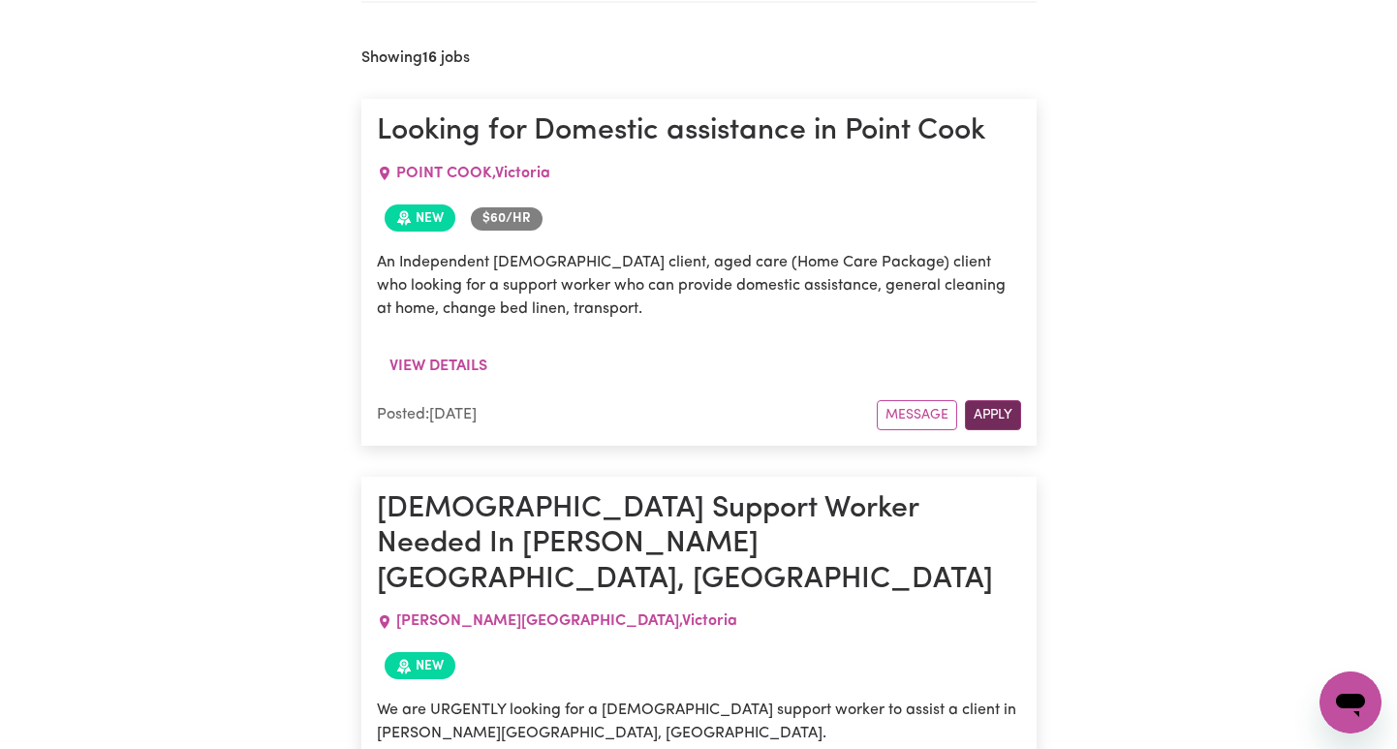
click at [1001, 422] on button "Apply" at bounding box center [993, 415] width 56 height 30
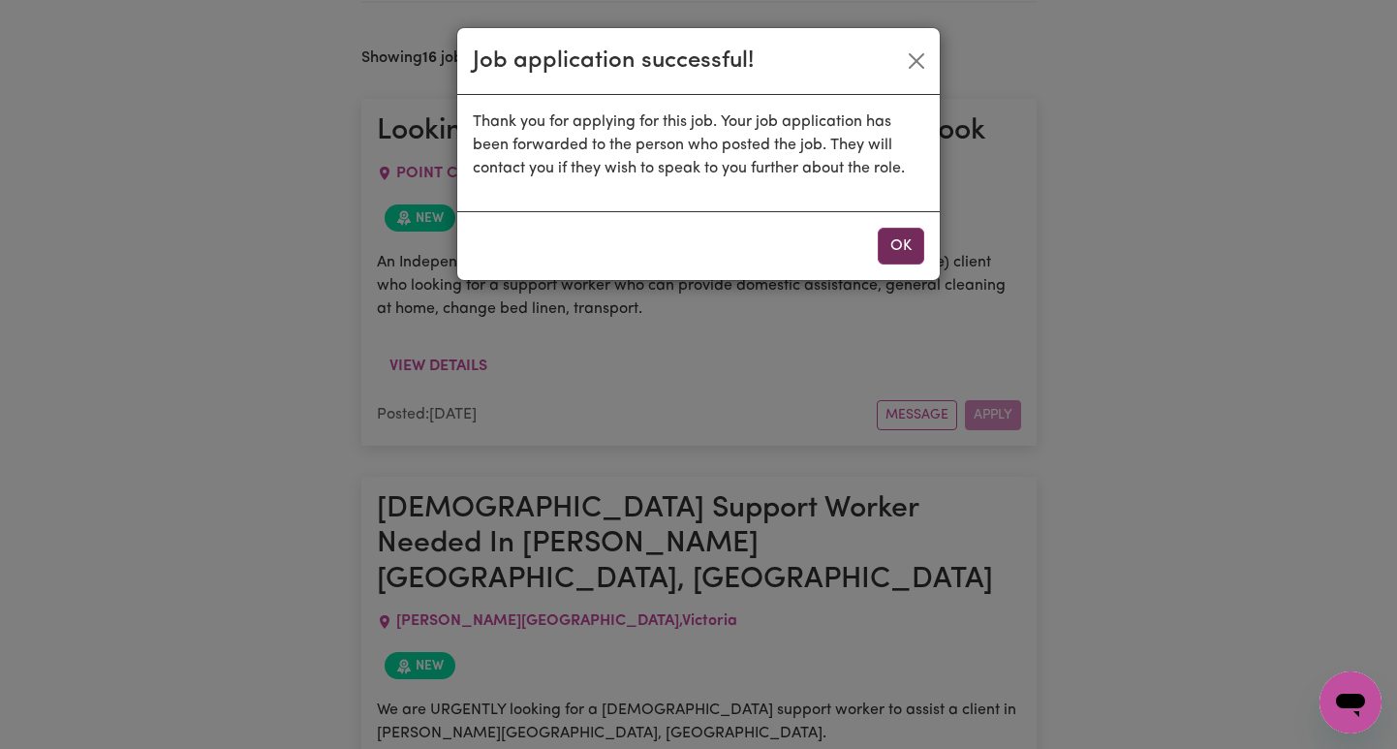
click at [908, 253] on button "OK" at bounding box center [901, 246] width 46 height 37
